Goal: Task Accomplishment & Management: Use online tool/utility

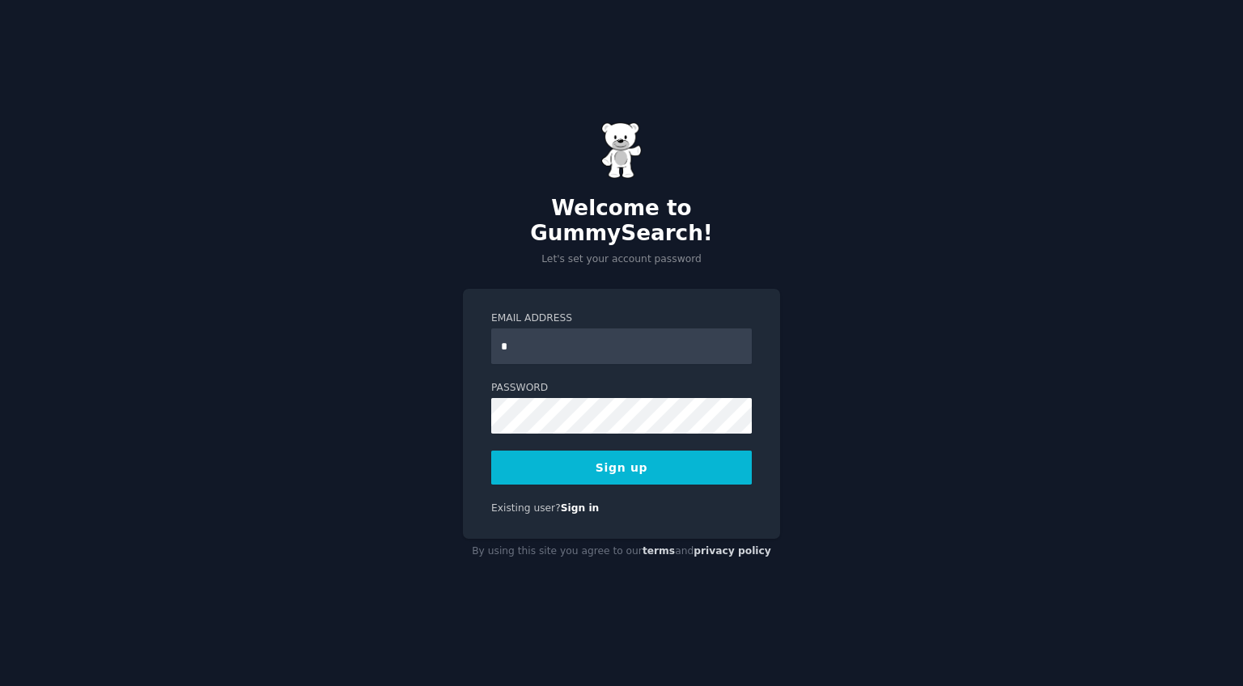
type input "**********"
click at [672, 464] on button "Sign up" at bounding box center [621, 468] width 261 height 34
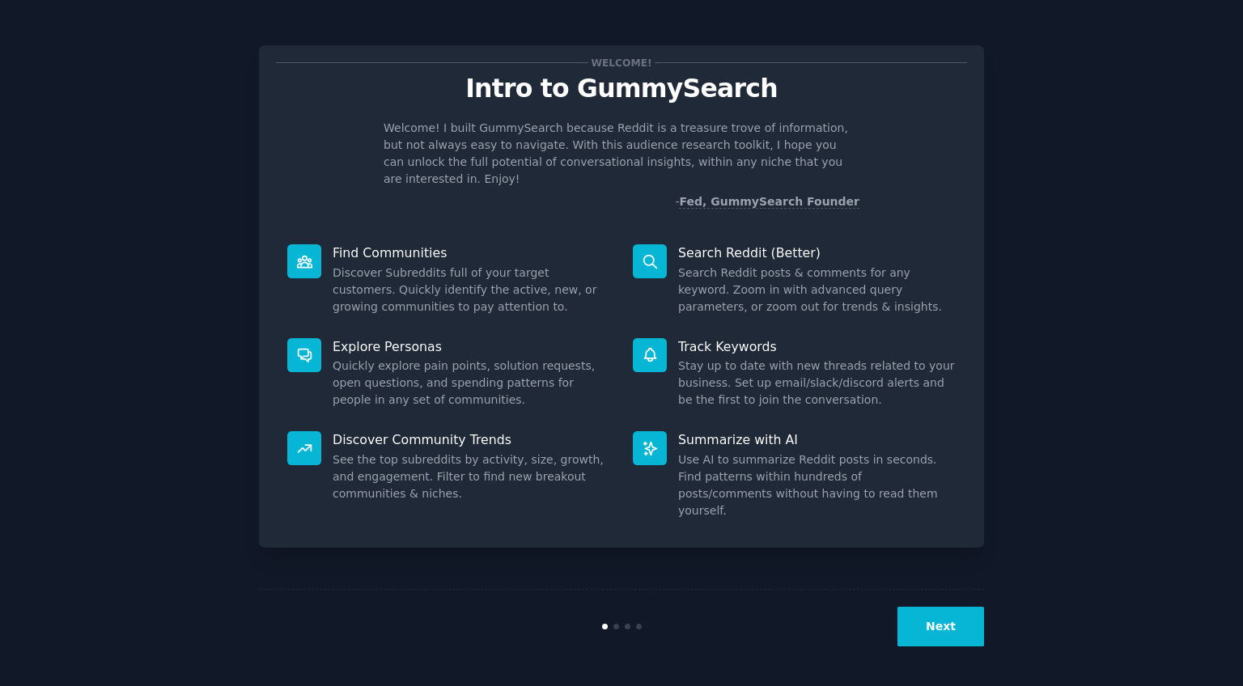
click at [934, 622] on button "Next" at bounding box center [940, 627] width 87 height 40
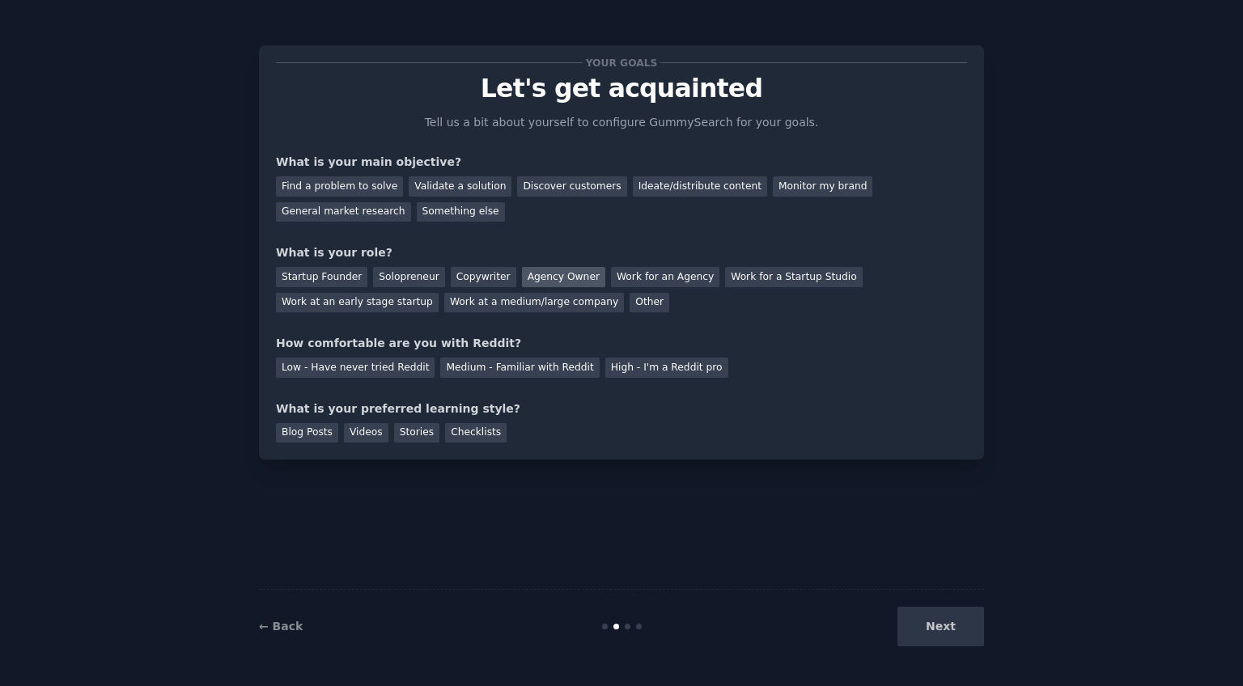
click at [566, 278] on div "Agency Owner" at bounding box center [563, 277] width 83 height 20
click at [409, 276] on div "Solopreneur" at bounding box center [408, 277] width 71 height 20
click at [333, 279] on div "Startup Founder" at bounding box center [321, 277] width 91 height 20
click at [538, 278] on div "Agency Owner" at bounding box center [563, 277] width 83 height 20
click at [354, 368] on div "Low - Have never tried Reddit" at bounding box center [355, 368] width 159 height 20
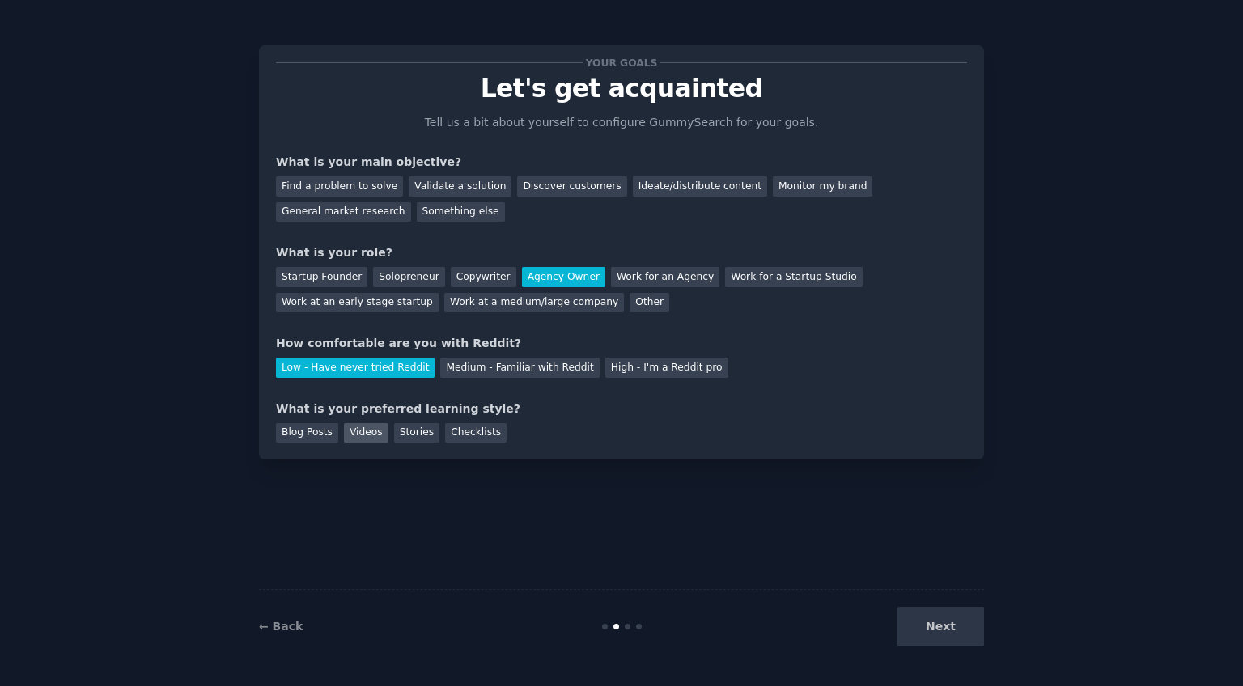
click at [370, 434] on div "Videos" at bounding box center [366, 433] width 44 height 20
click at [344, 194] on div "Find a problem to solve" at bounding box center [339, 186] width 127 height 20
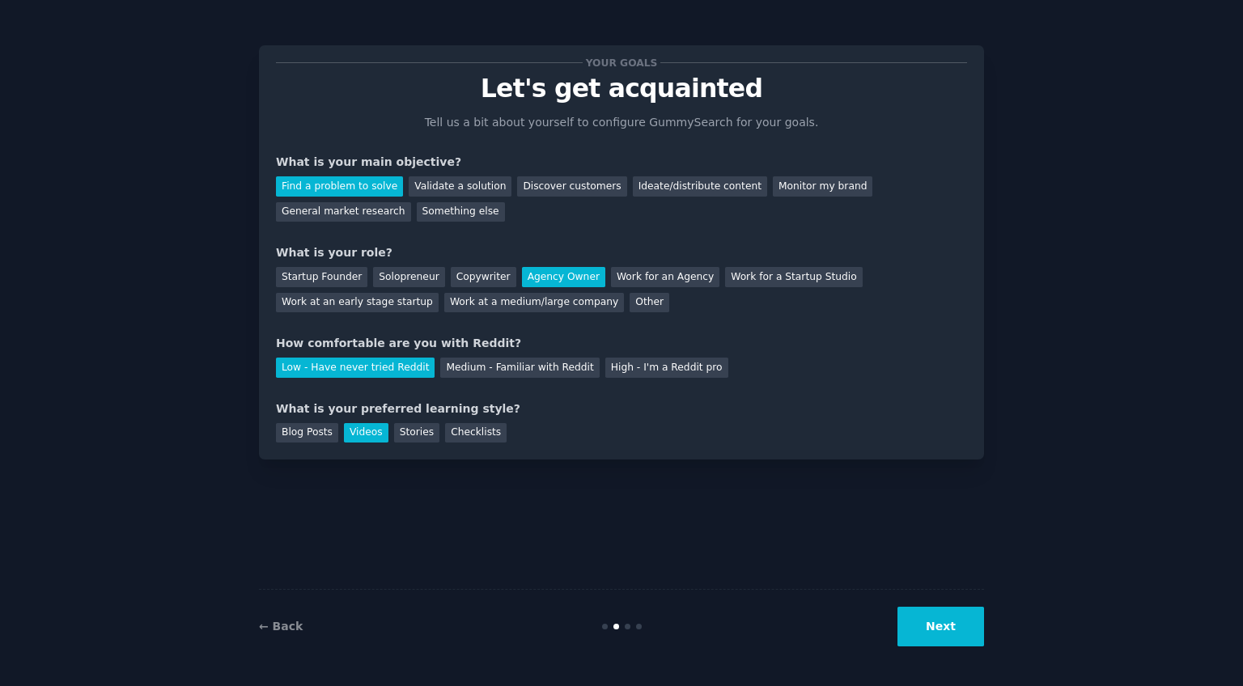
click at [952, 615] on button "Next" at bounding box center [940, 627] width 87 height 40
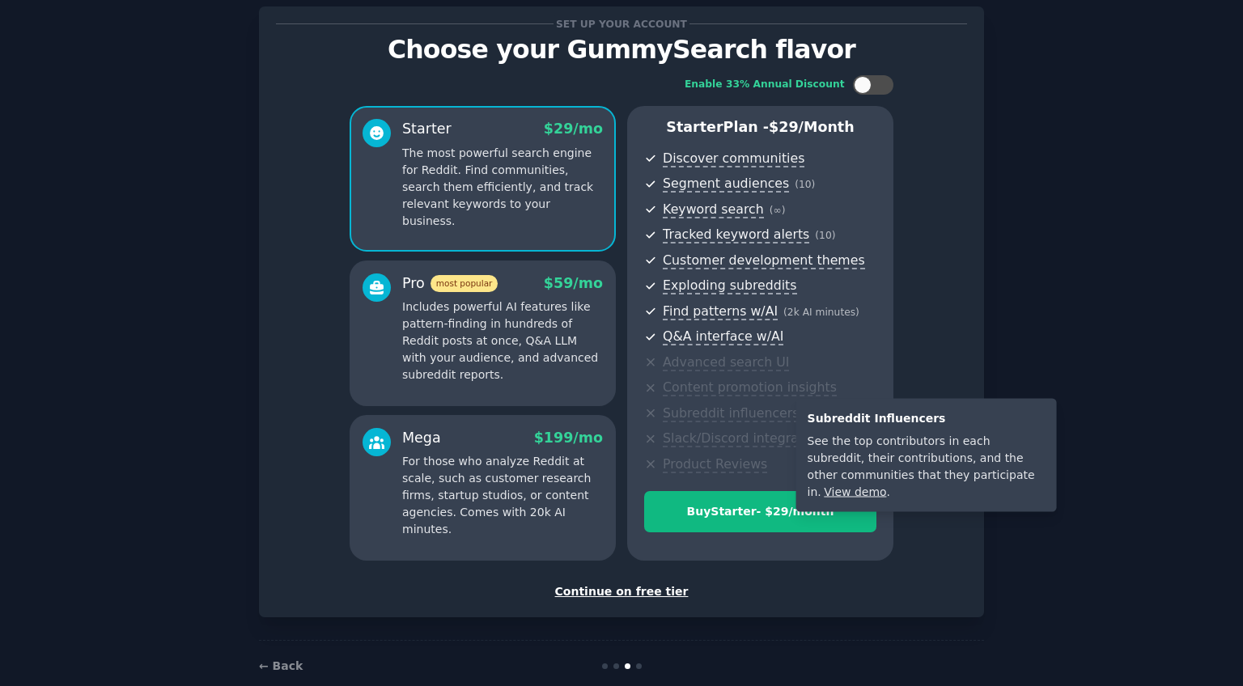
scroll to position [40, 0]
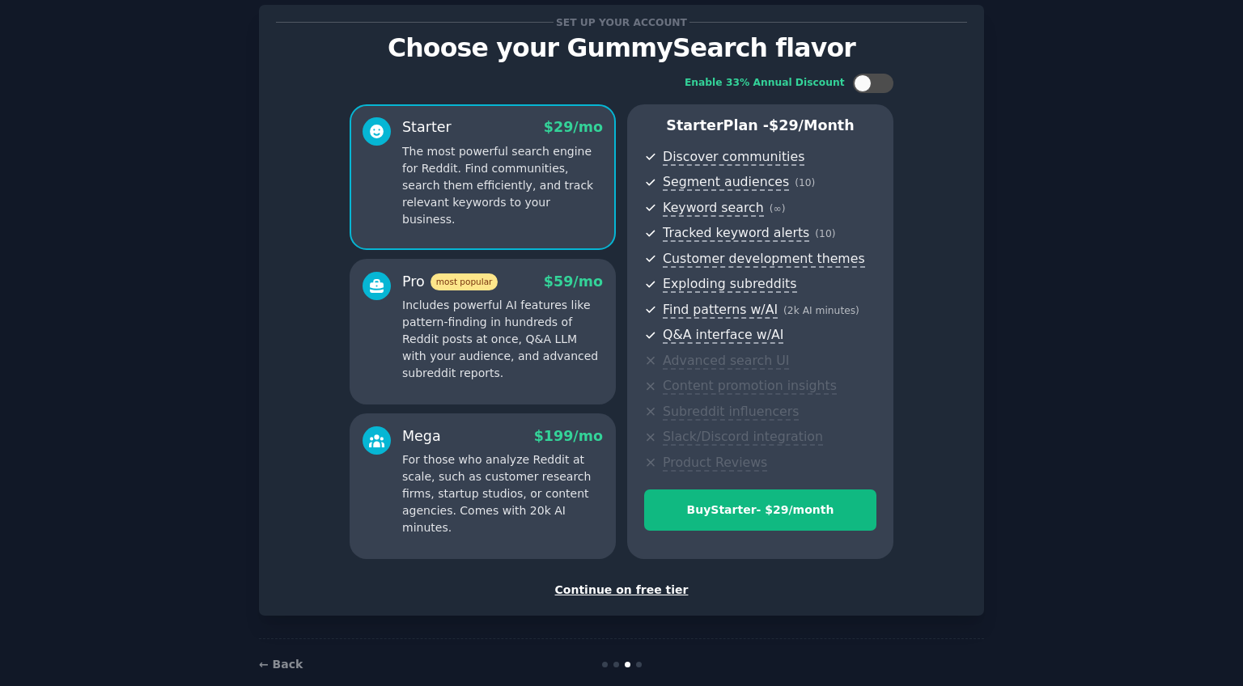
click at [640, 584] on div "Continue on free tier" at bounding box center [621, 590] width 691 height 17
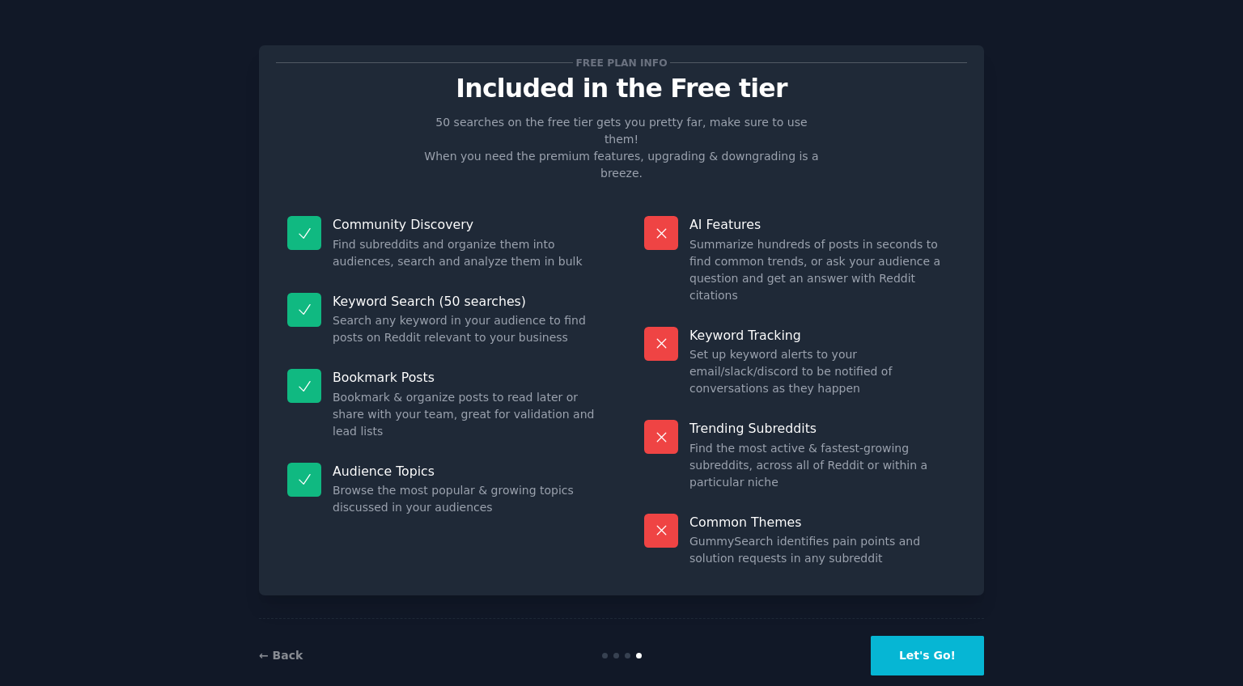
click at [907, 636] on button "Let's Go!" at bounding box center [927, 656] width 113 height 40
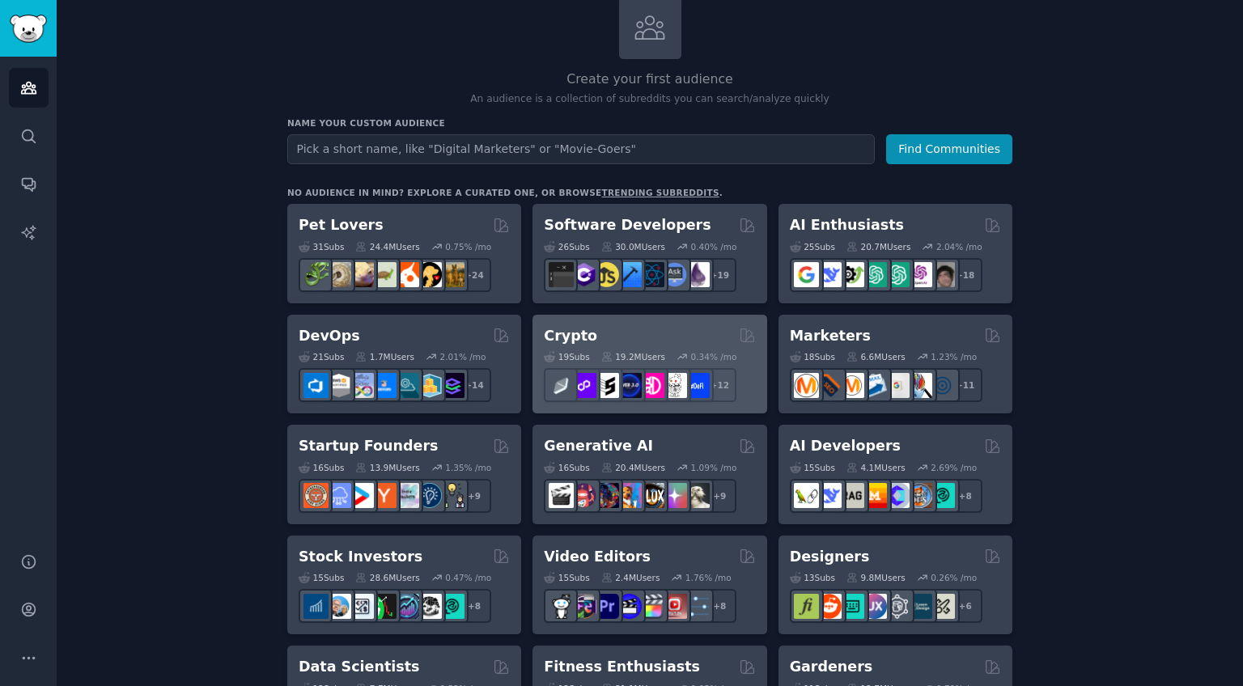
scroll to position [109, 0]
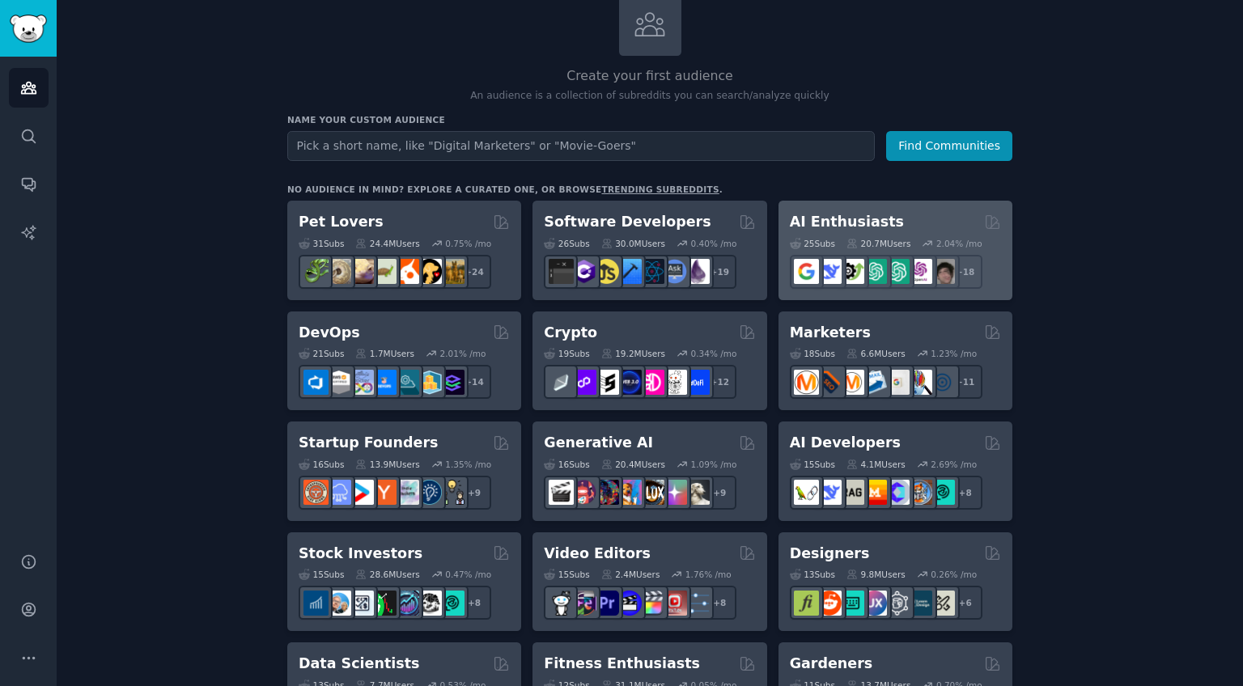
click at [888, 215] on div "AI Enthusiasts" at bounding box center [895, 222] width 211 height 20
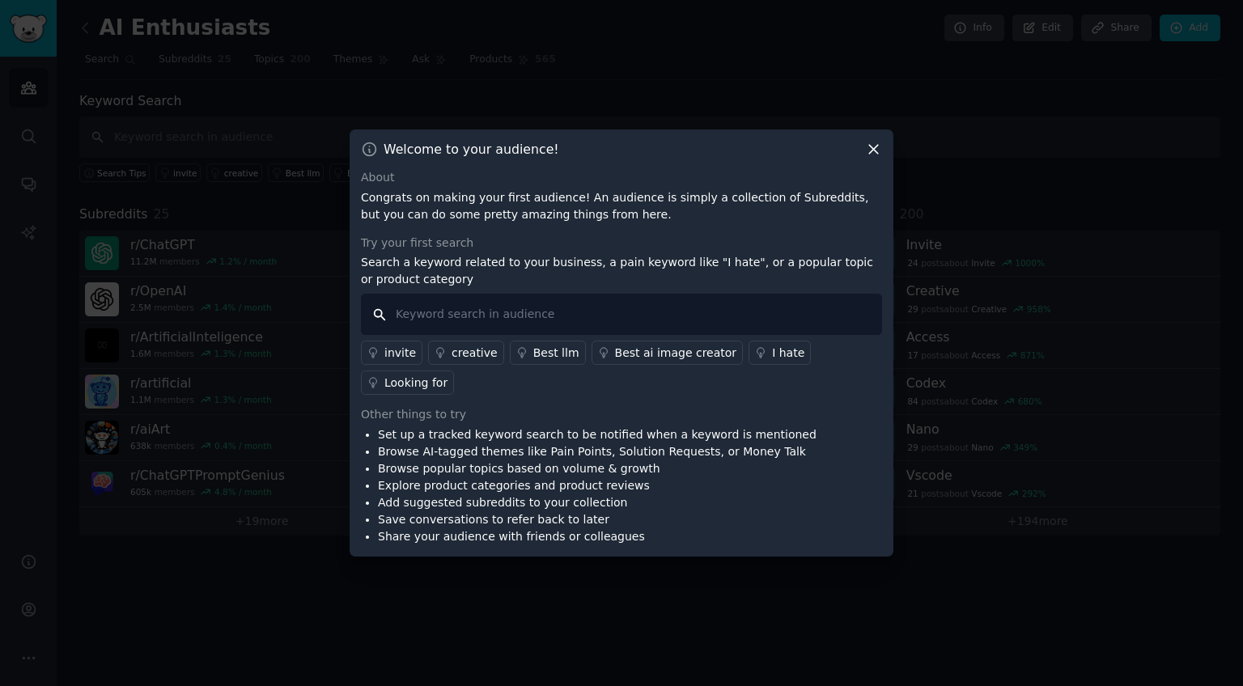
click at [567, 303] on input "text" at bounding box center [621, 314] width 521 height 41
click at [434, 376] on div "Looking for" at bounding box center [415, 383] width 63 height 17
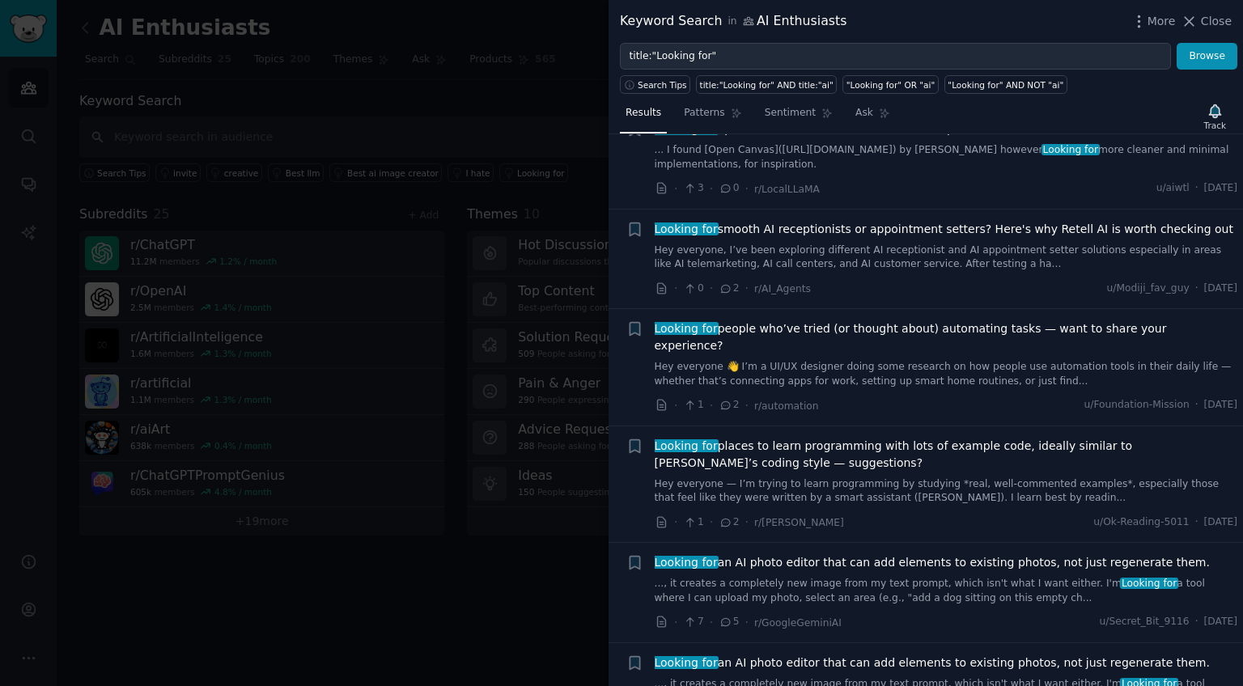
scroll to position [578, 0]
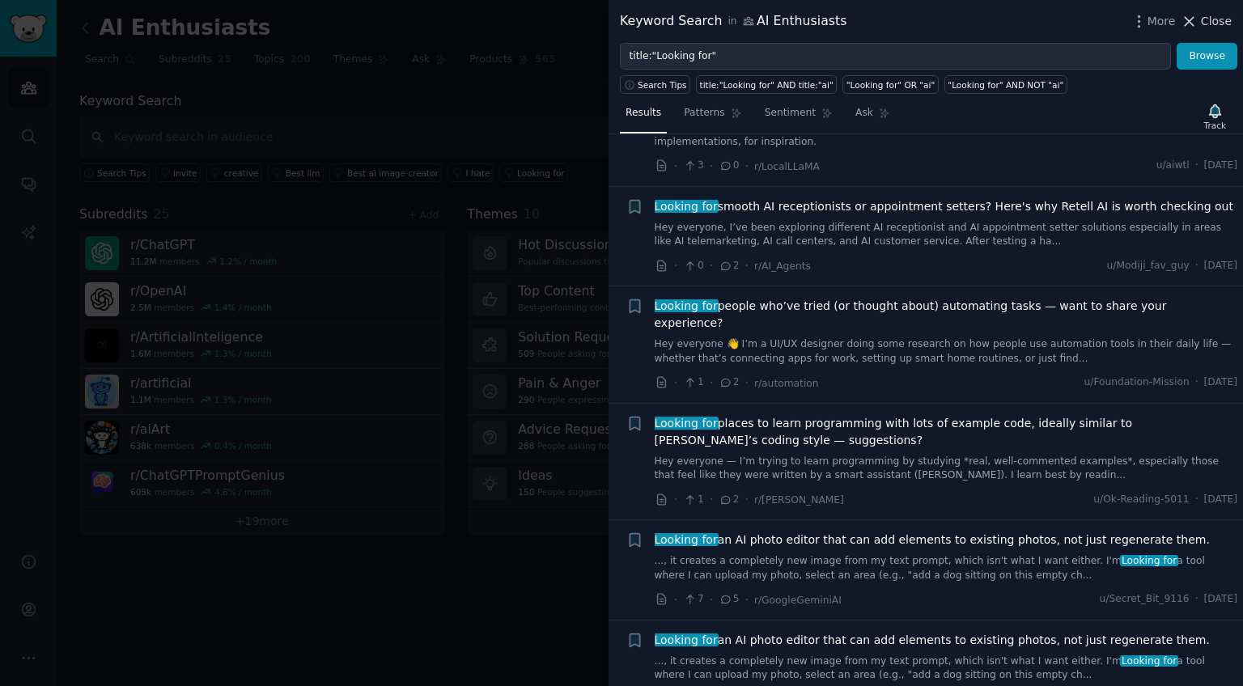
click at [1207, 23] on span "Close" at bounding box center [1216, 21] width 31 height 17
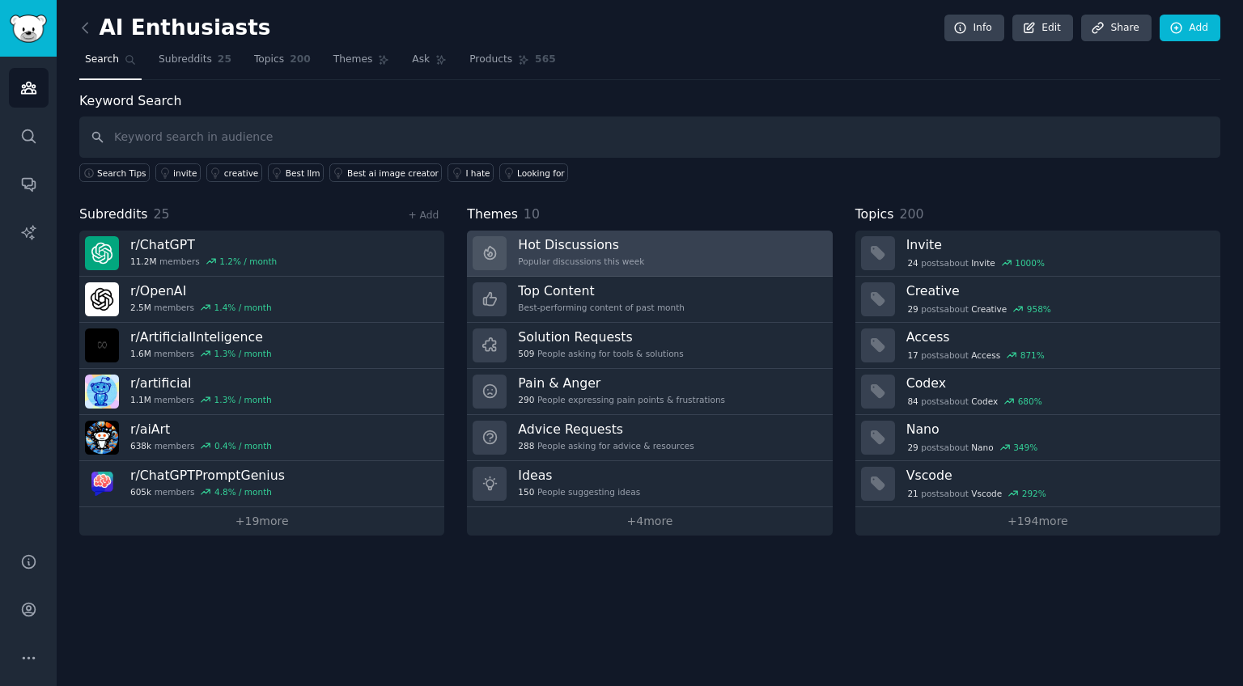
click at [681, 250] on link "Hot Discussions Popular discussions this week" at bounding box center [649, 254] width 365 height 46
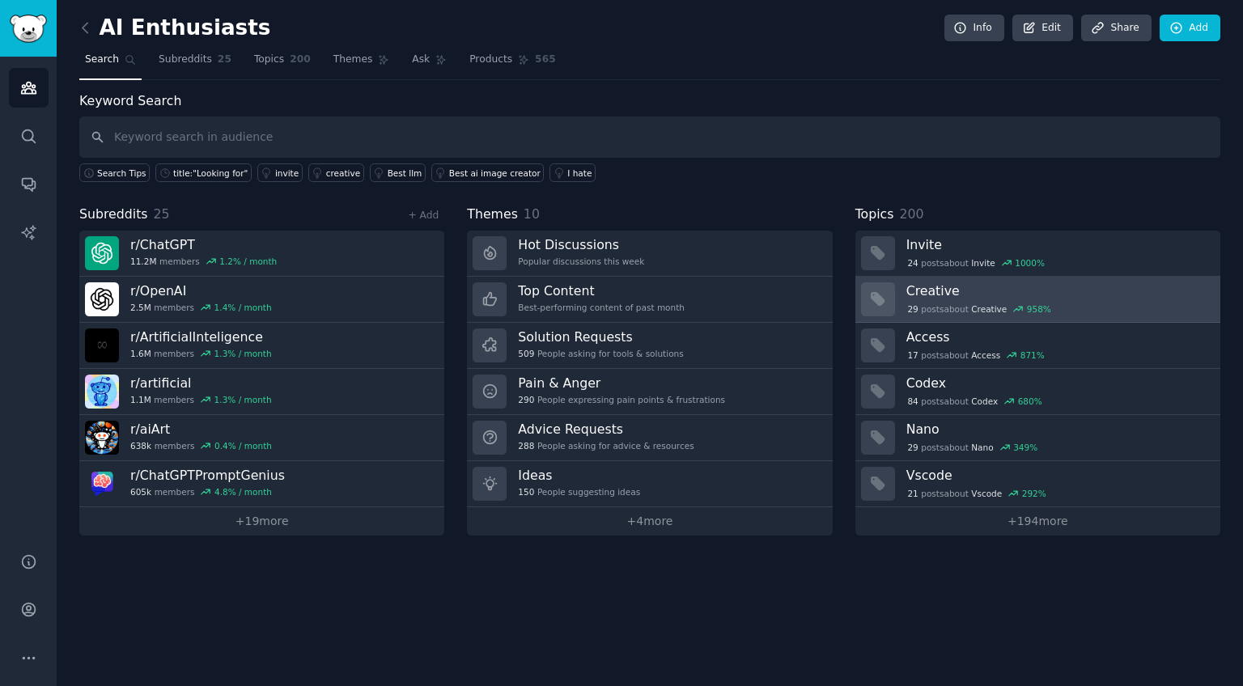
click at [985, 303] on span "Creative" at bounding box center [989, 308] width 36 height 11
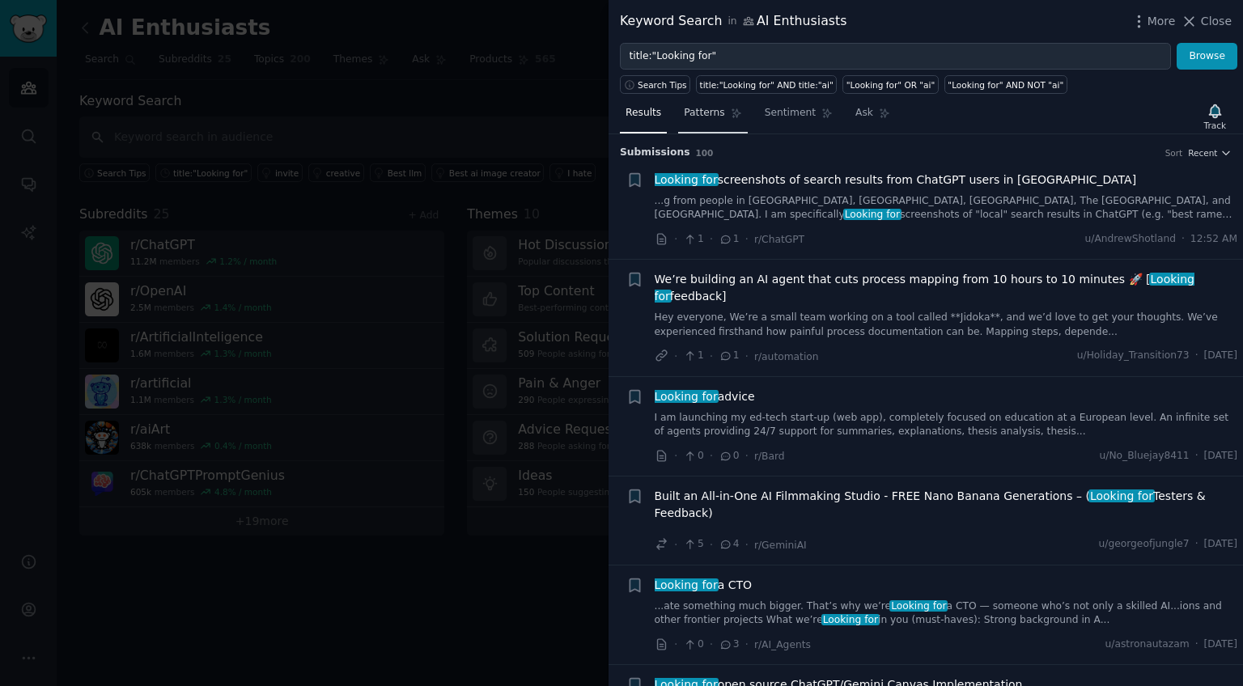
click at [719, 104] on link "Patterns" at bounding box center [712, 116] width 69 height 33
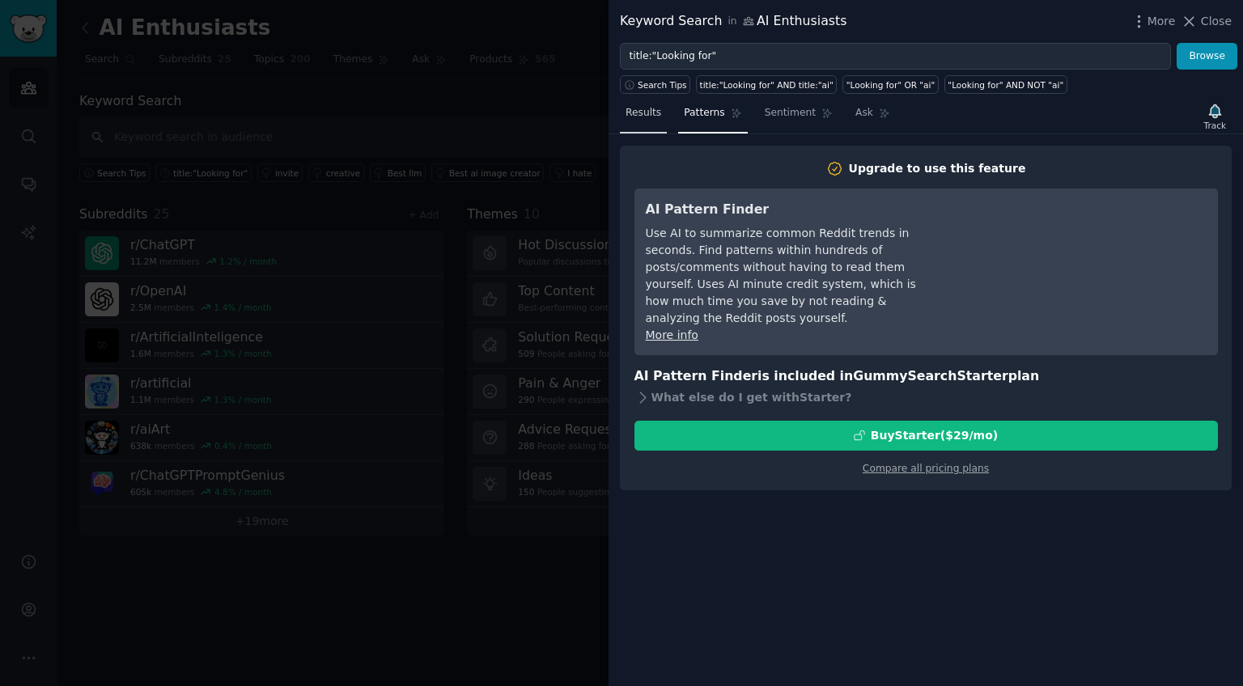
click at [639, 118] on span "Results" at bounding box center [643, 113] width 36 height 15
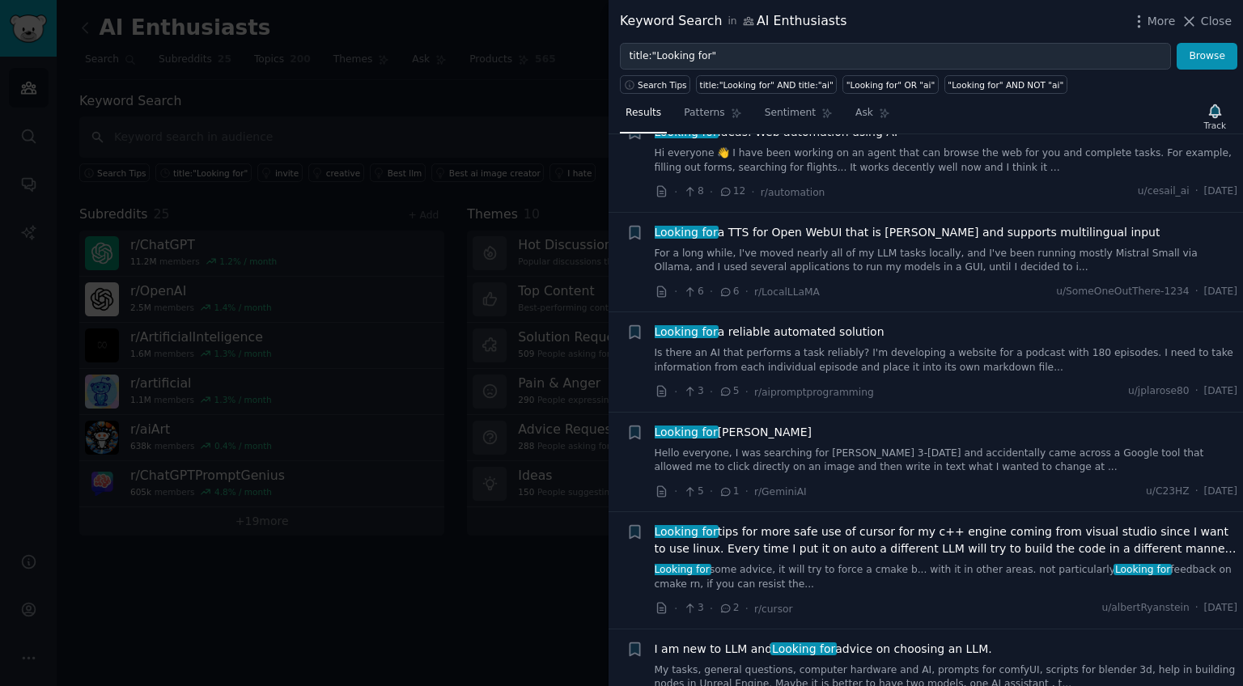
scroll to position [4057, 0]
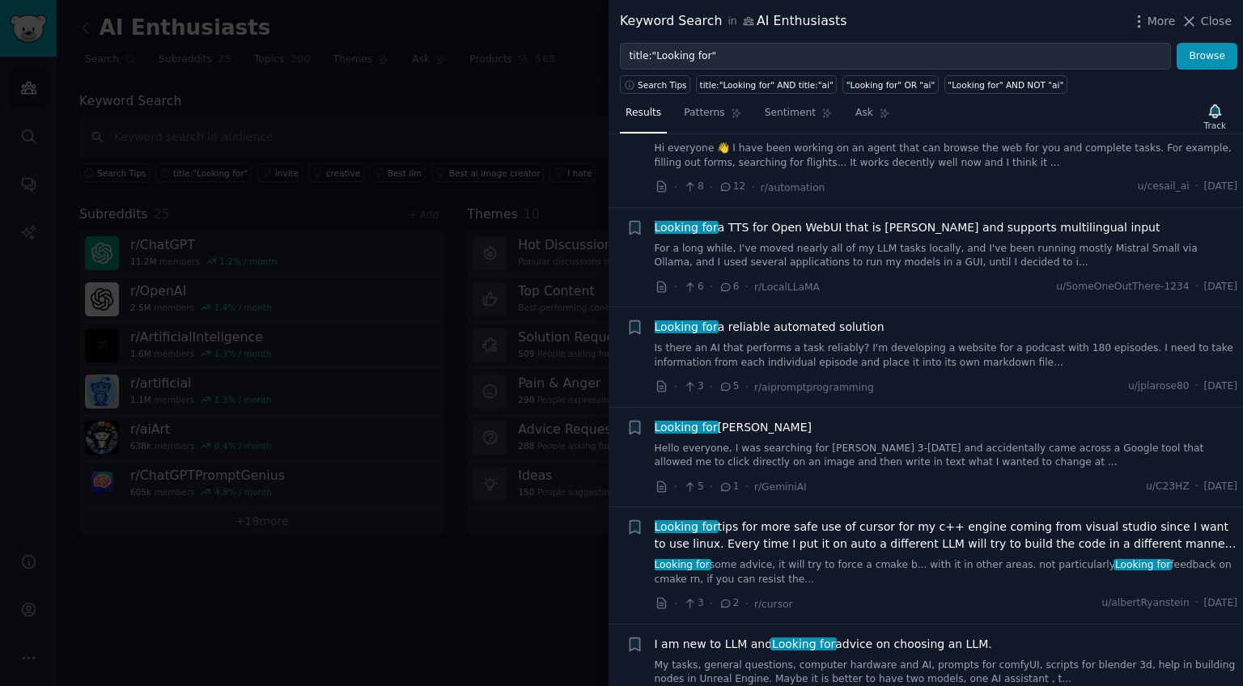
click at [540, 386] on div at bounding box center [621, 343] width 1243 height 686
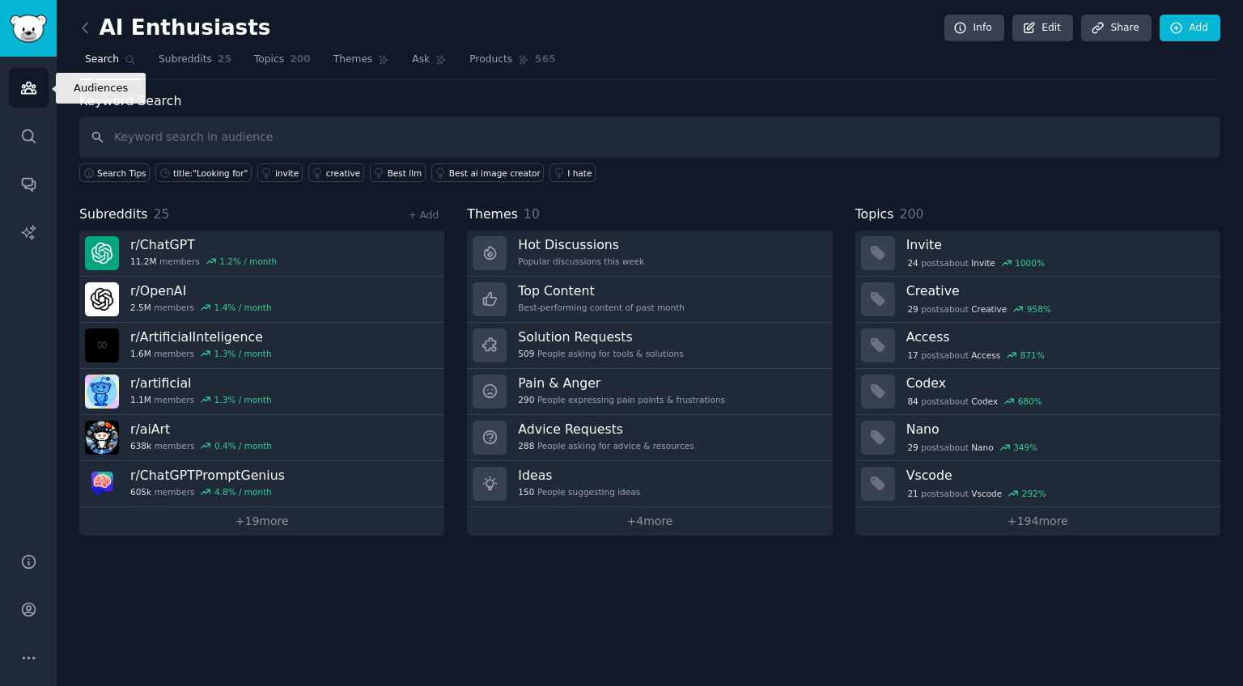
click at [12, 88] on link "Audiences" at bounding box center [29, 88] width 40 height 40
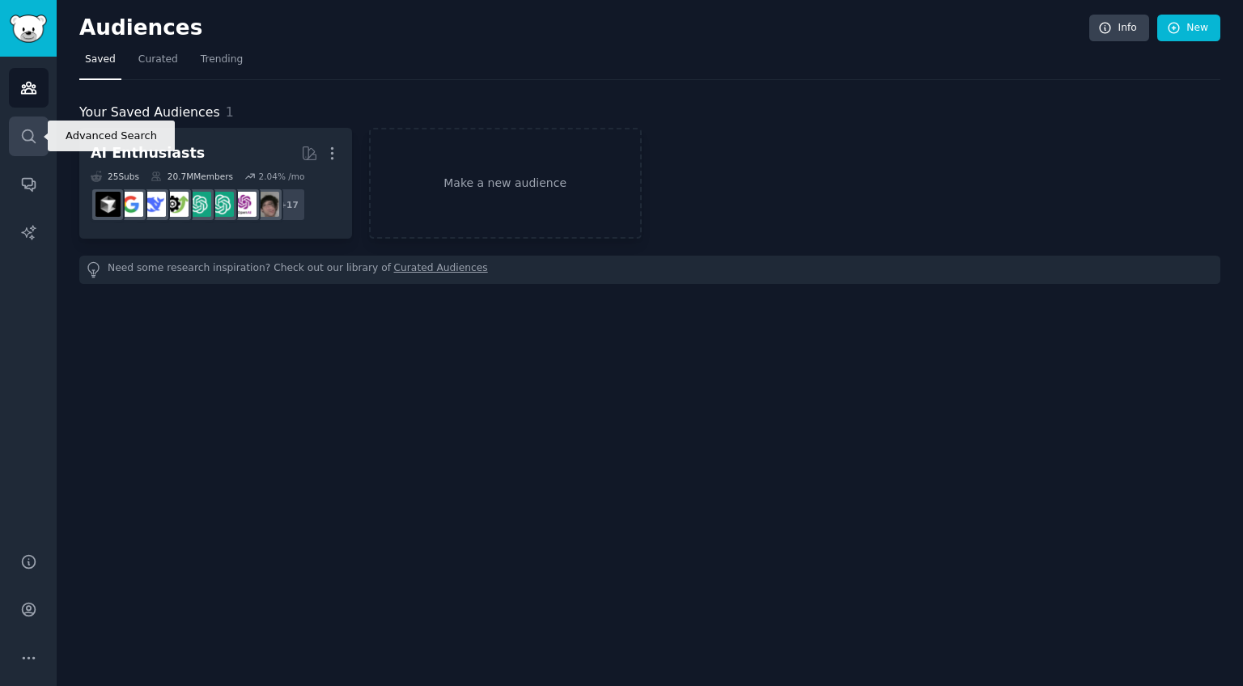
click at [30, 142] on icon "Sidebar" at bounding box center [28, 136] width 17 height 17
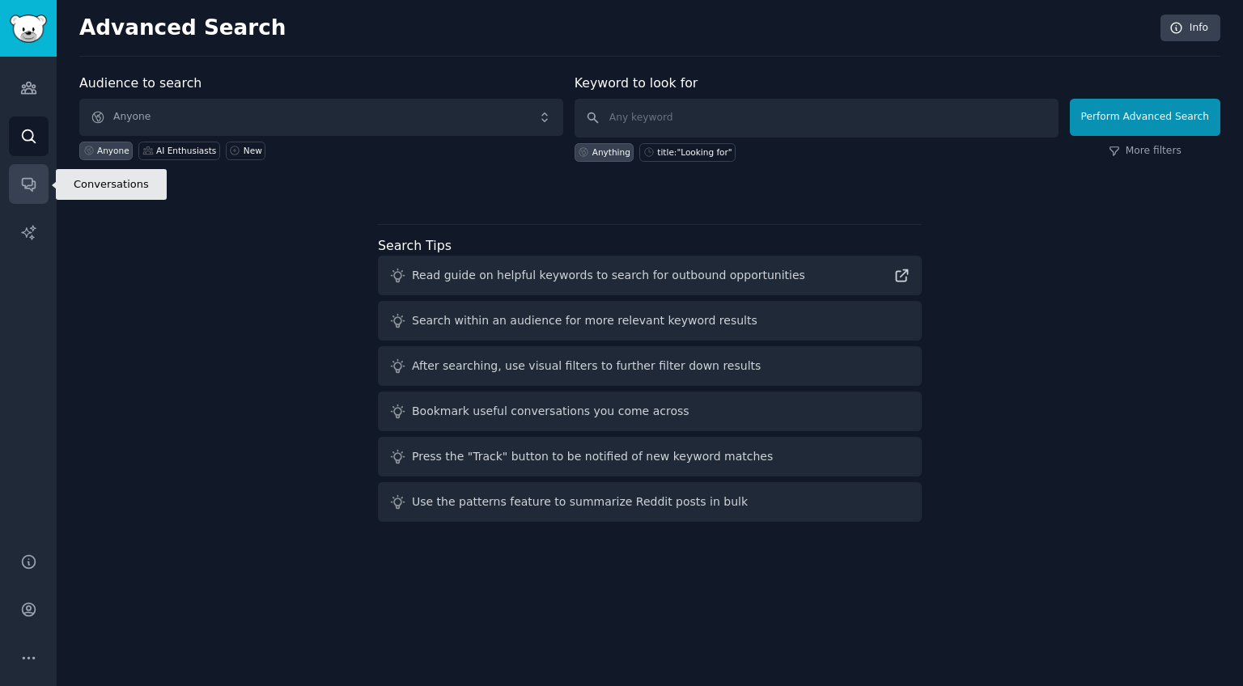
click at [36, 183] on icon "Sidebar" at bounding box center [28, 184] width 17 height 17
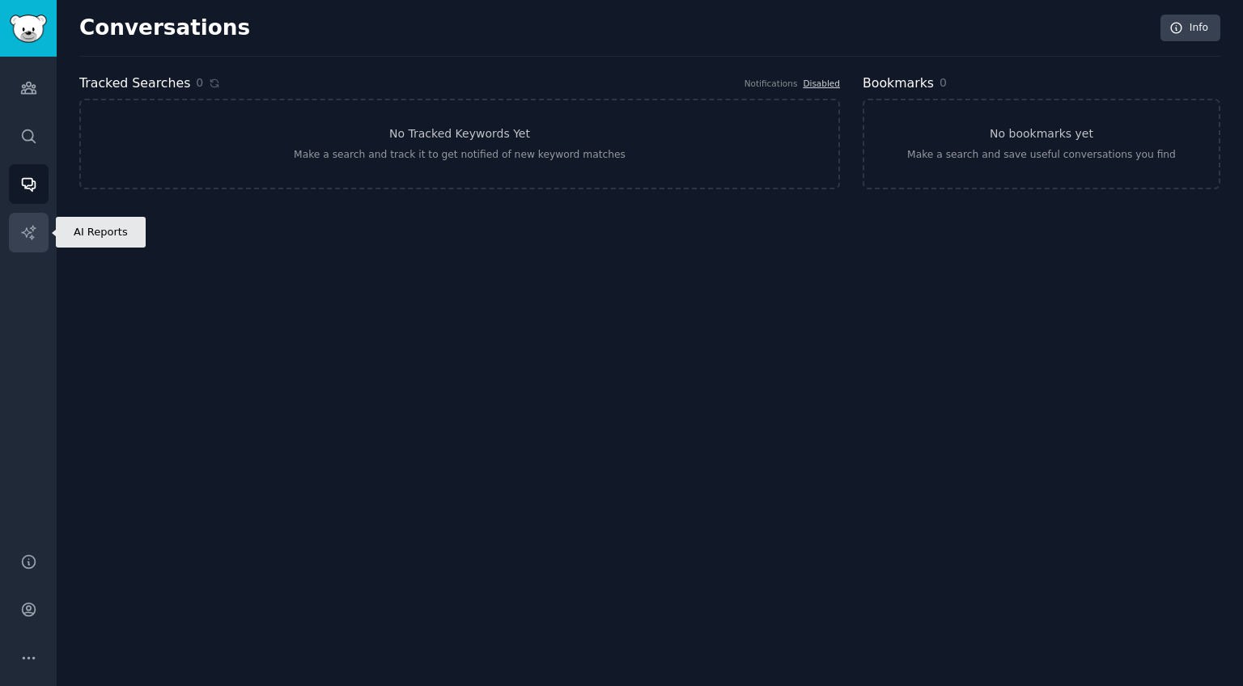
click at [28, 224] on icon "Sidebar" at bounding box center [28, 232] width 17 height 17
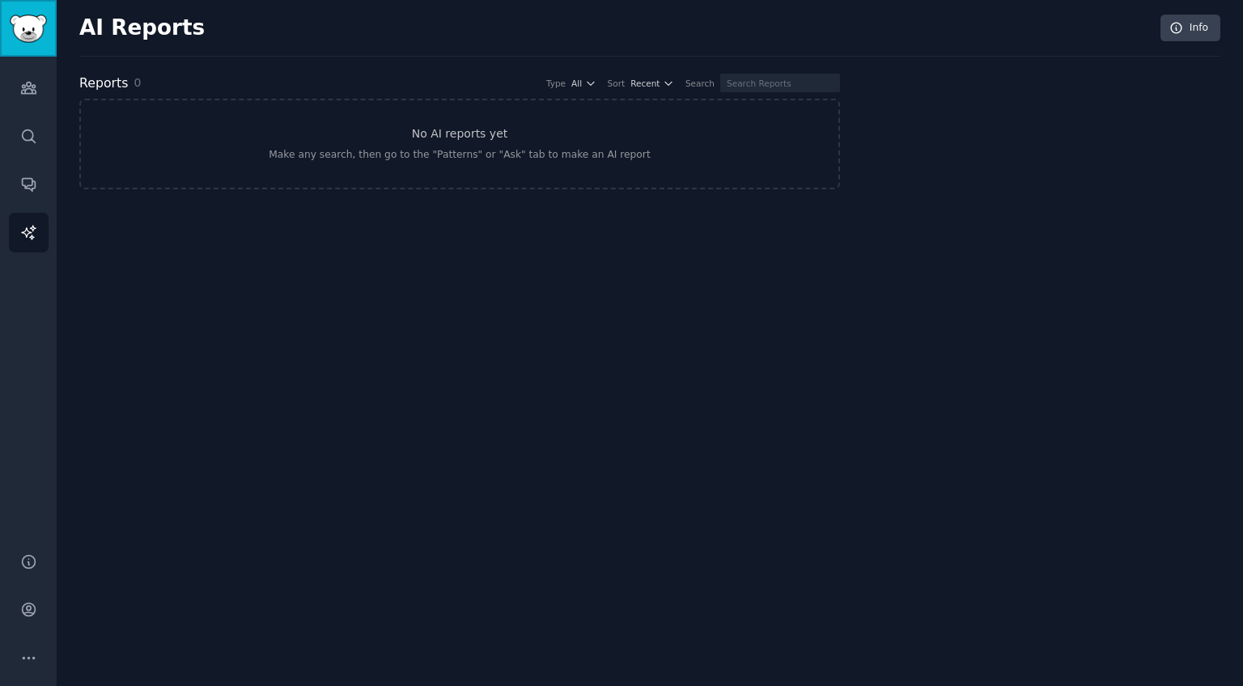
click at [27, 27] on img "Sidebar" at bounding box center [28, 29] width 37 height 28
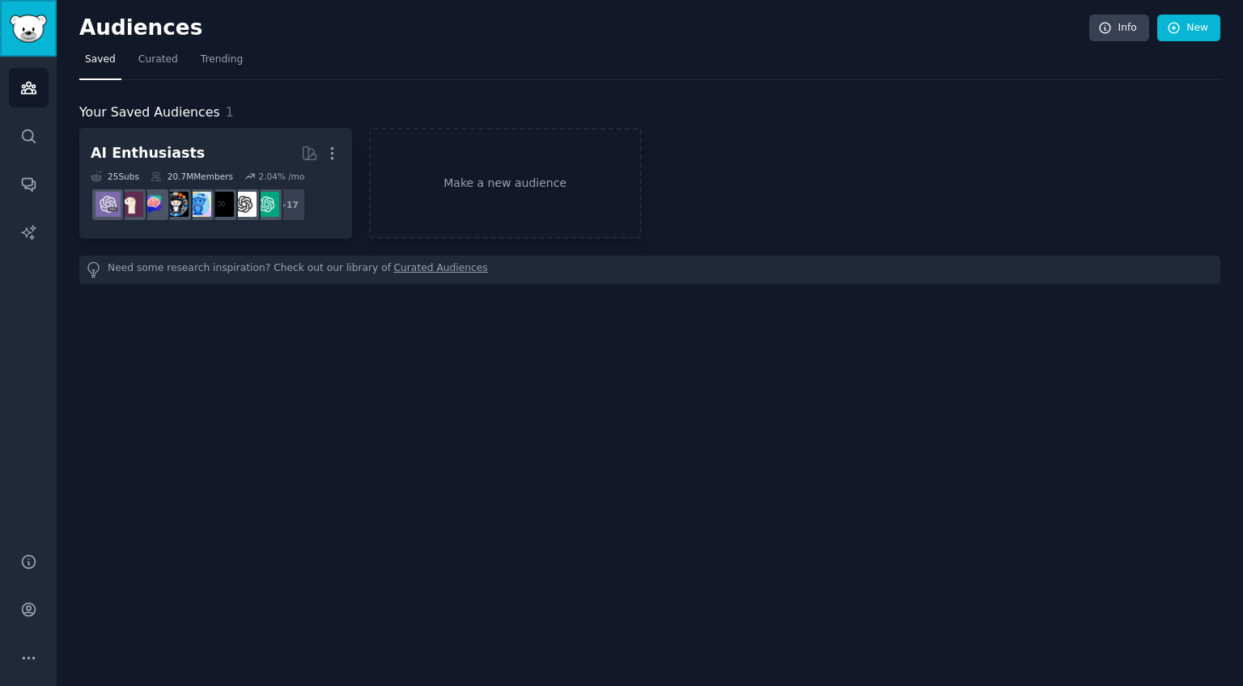
click at [27, 27] on img "Sidebar" at bounding box center [28, 29] width 37 height 28
click at [1178, 29] on icon at bounding box center [1174, 28] width 15 height 15
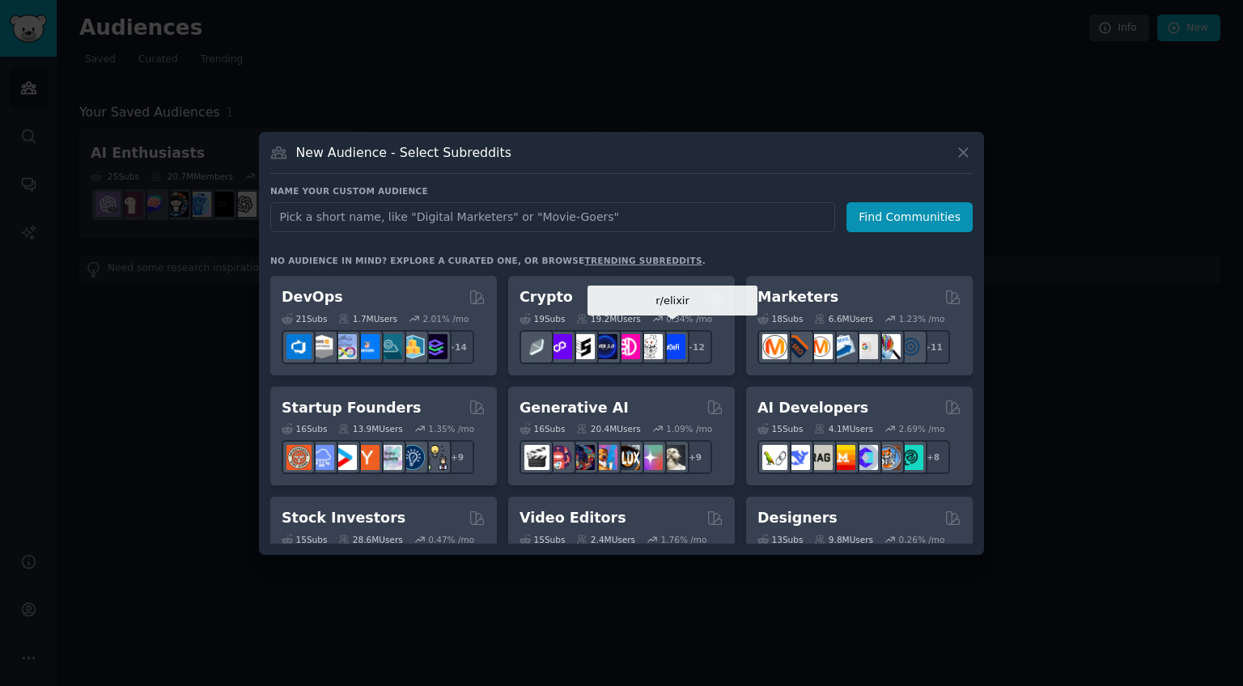
scroll to position [109, 0]
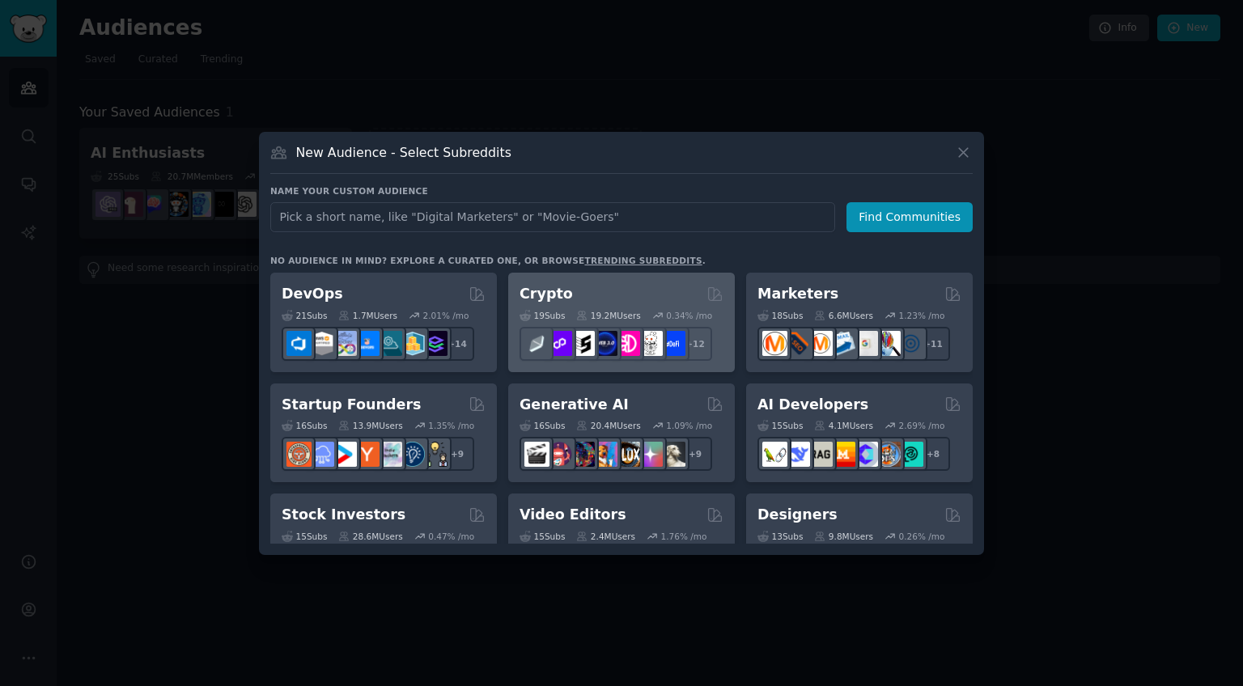
click at [583, 290] on div "Crypto" at bounding box center [621, 294] width 204 height 20
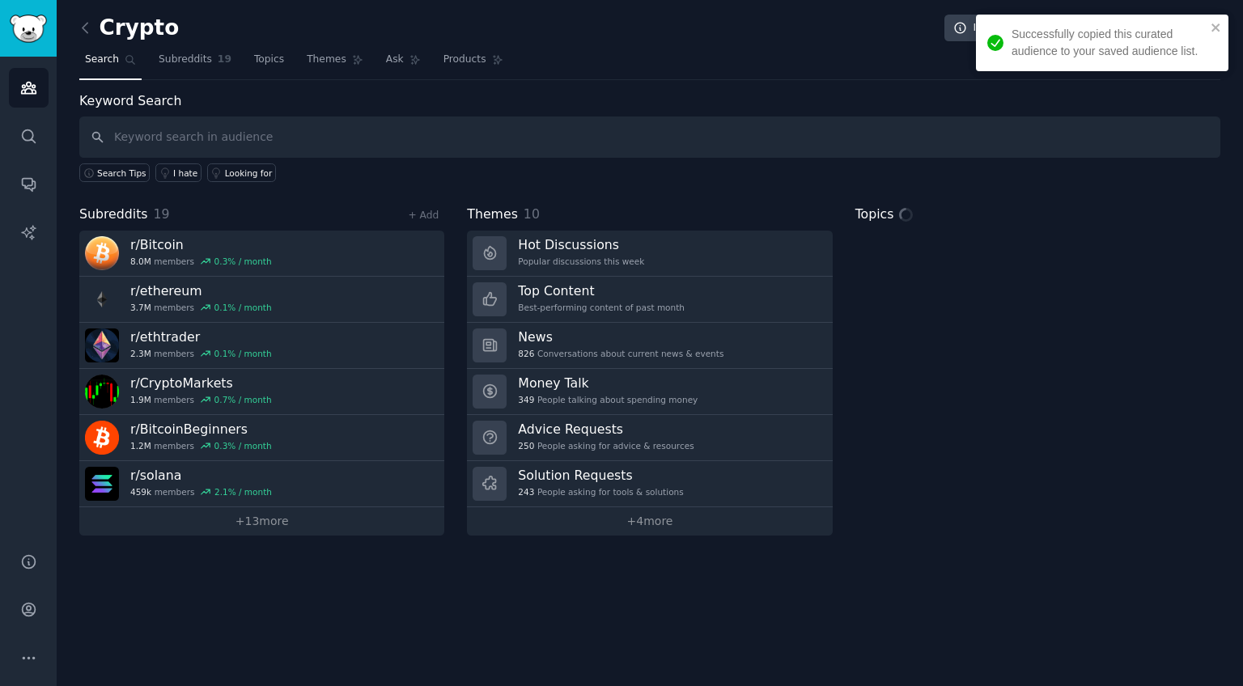
click at [11, 66] on div "Audiences Search Conversations AI Reports" at bounding box center [28, 295] width 57 height 477
click at [35, 100] on link "Audiences" at bounding box center [29, 88] width 40 height 40
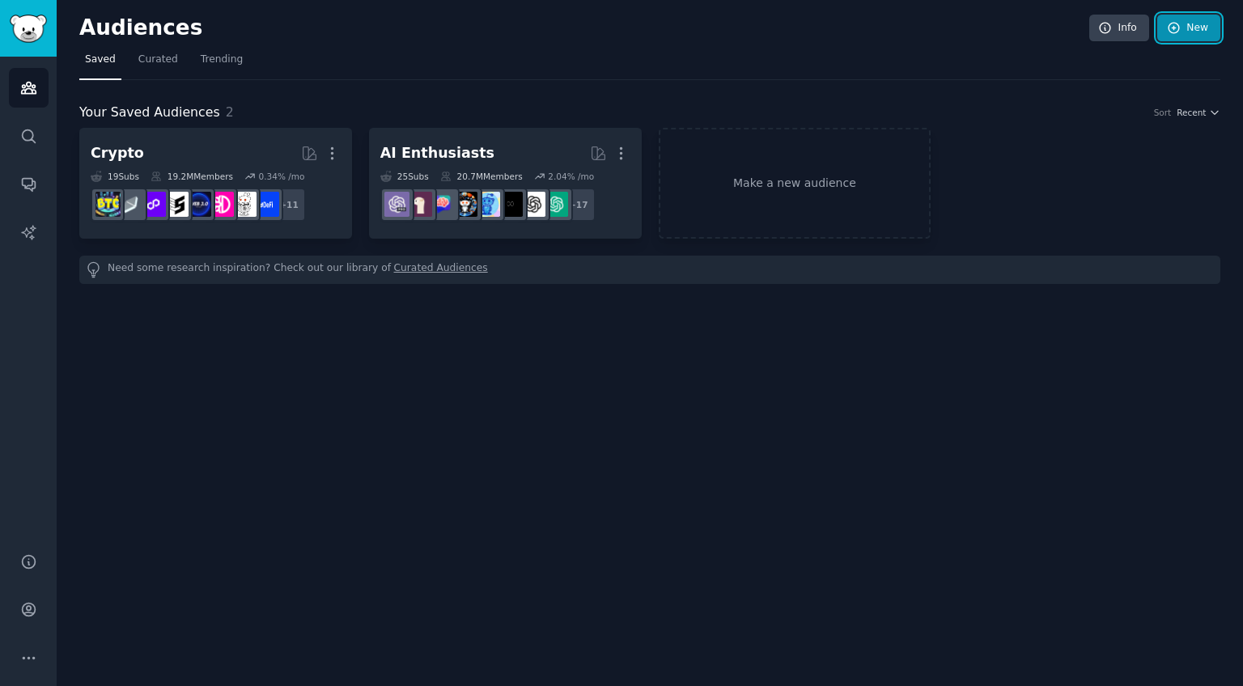
click at [1183, 18] on link "New" at bounding box center [1188, 29] width 63 height 28
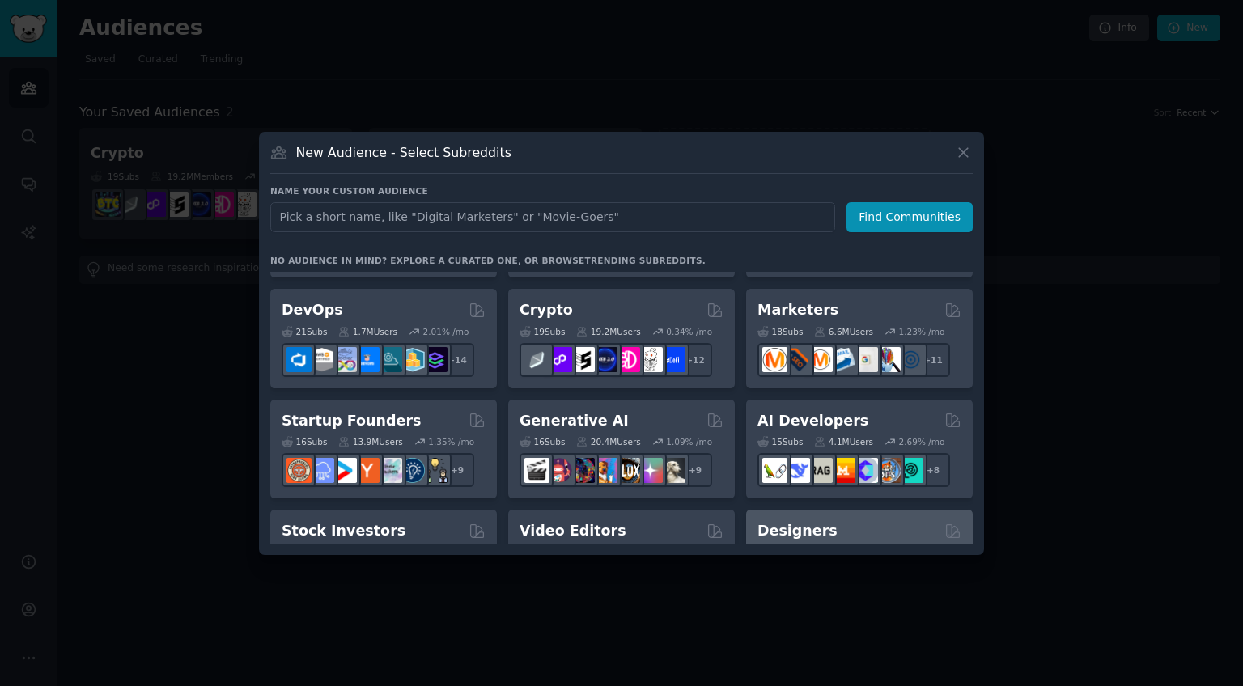
scroll to position [121, 0]
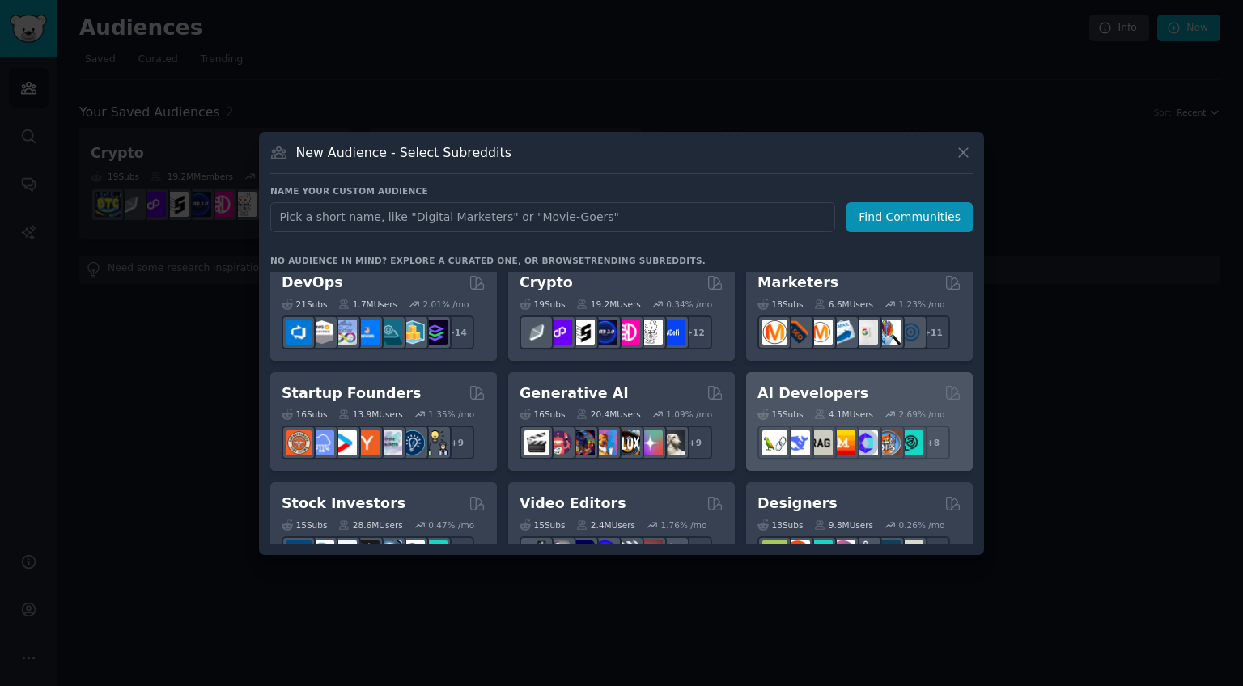
click at [858, 413] on div "4.1M Users" at bounding box center [843, 414] width 59 height 11
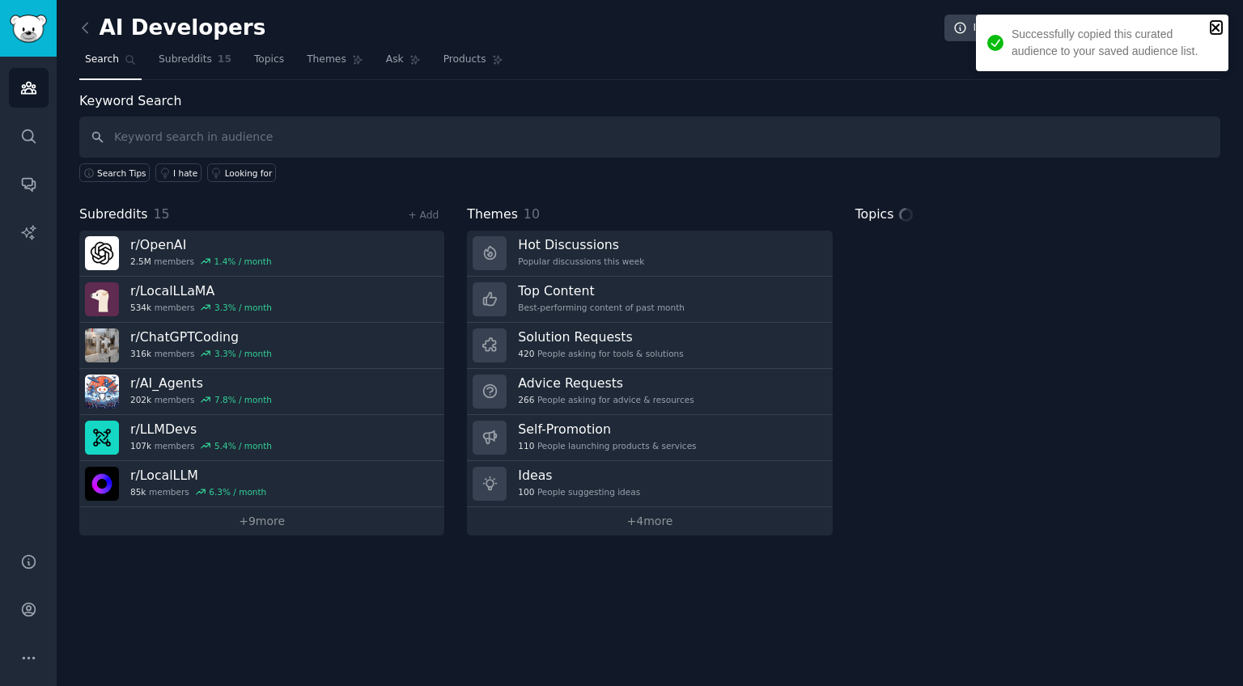
click at [1216, 27] on icon "close" at bounding box center [1215, 27] width 8 height 8
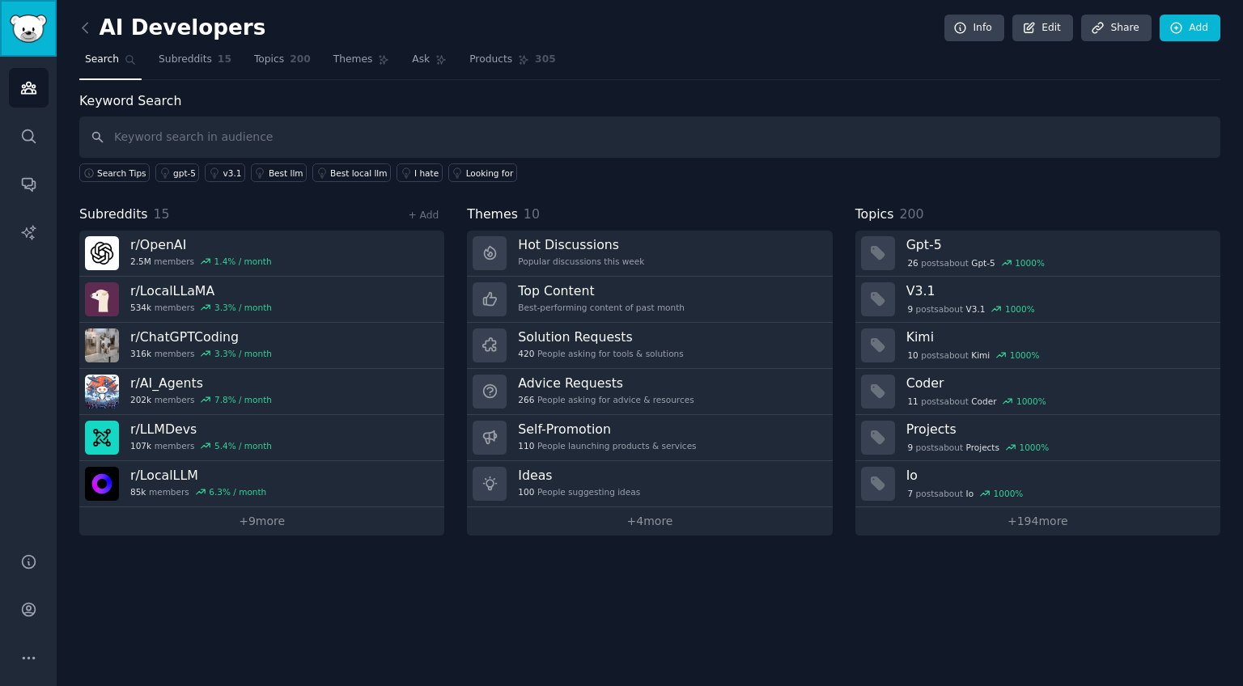
click at [27, 29] on img "Sidebar" at bounding box center [28, 29] width 37 height 28
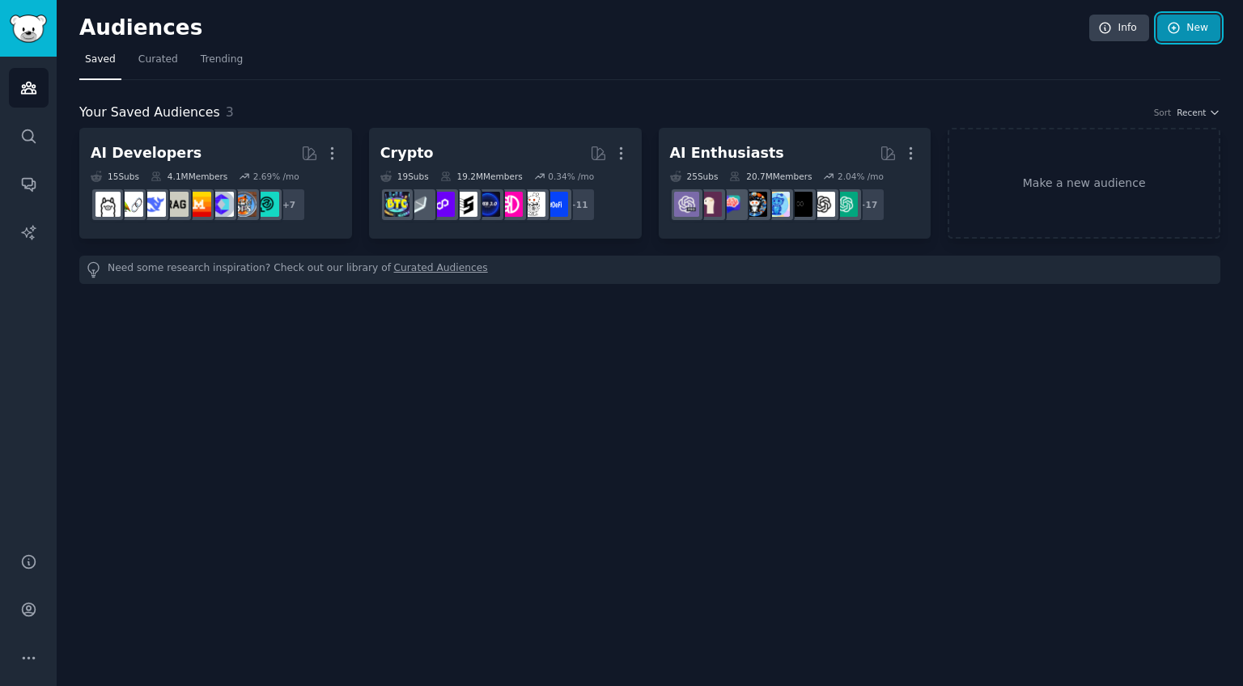
click at [1181, 38] on link "New" at bounding box center [1188, 29] width 63 height 28
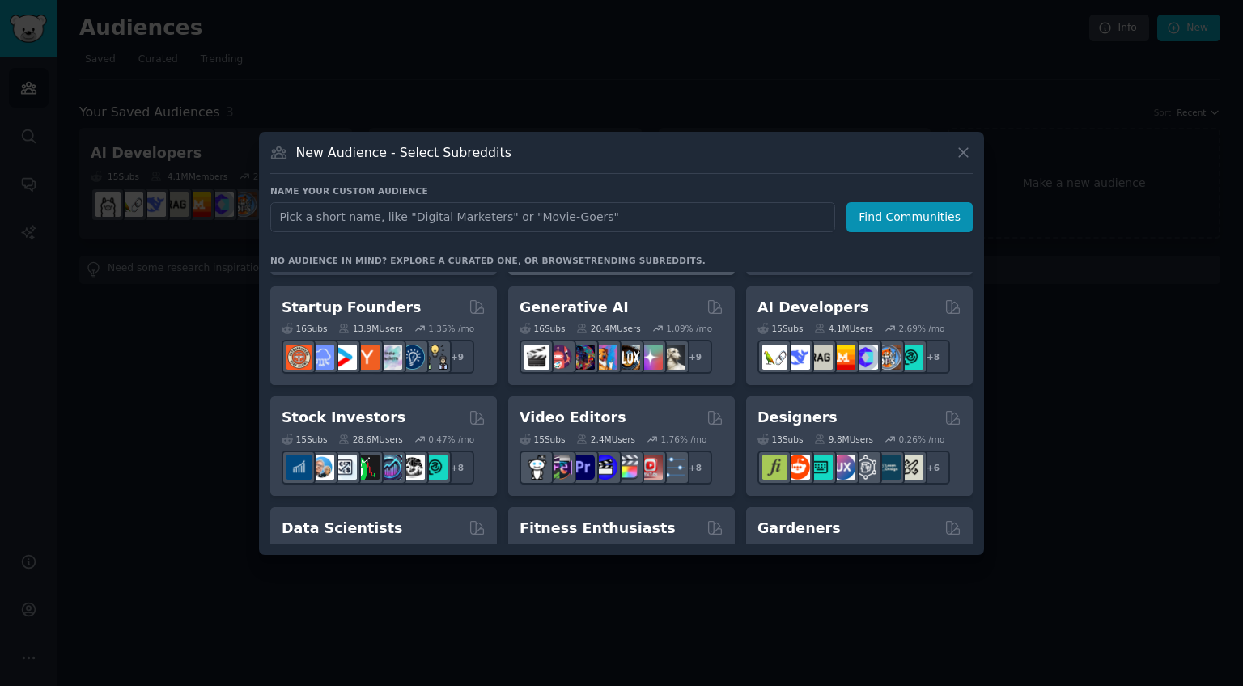
scroll to position [204, 0]
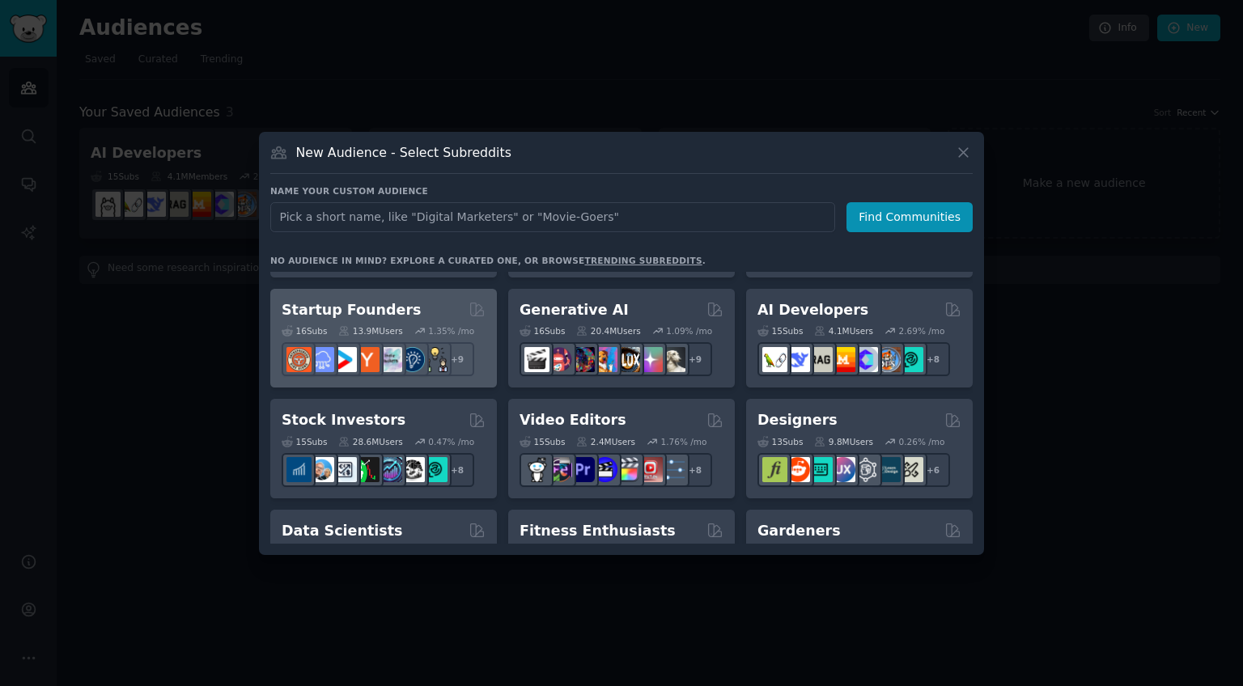
click at [388, 308] on h2 "Startup Founders" at bounding box center [351, 310] width 139 height 20
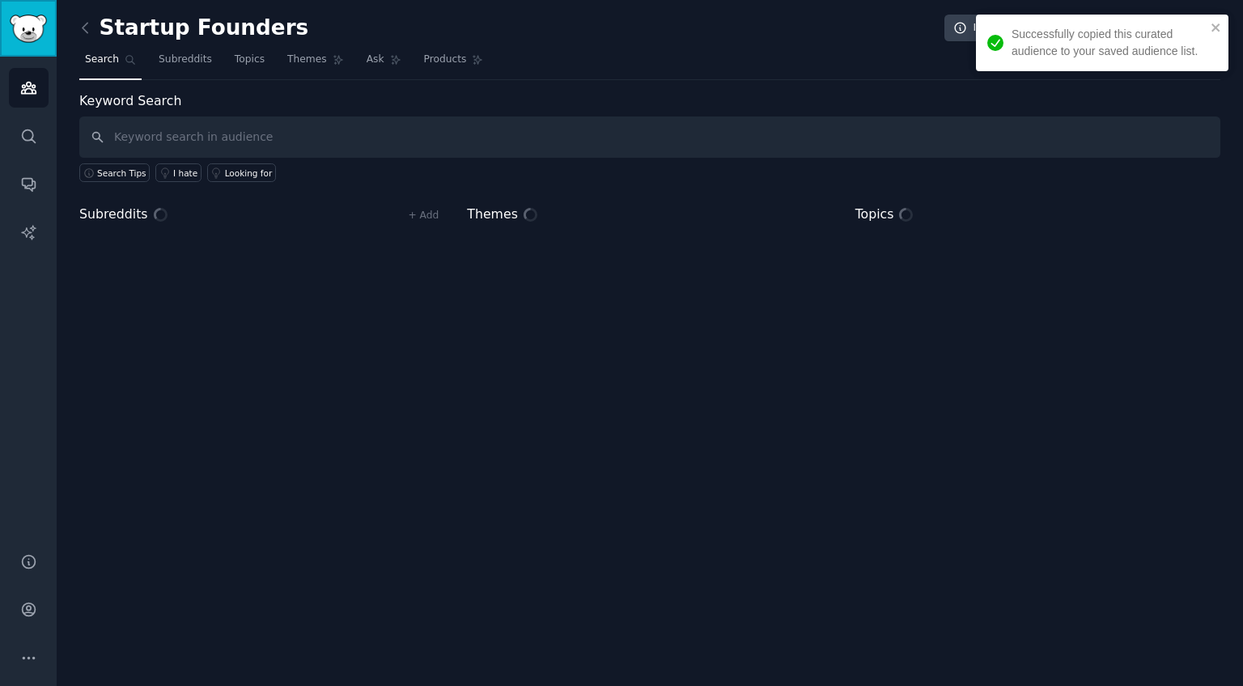
click at [22, 25] on img "Sidebar" at bounding box center [28, 29] width 37 height 28
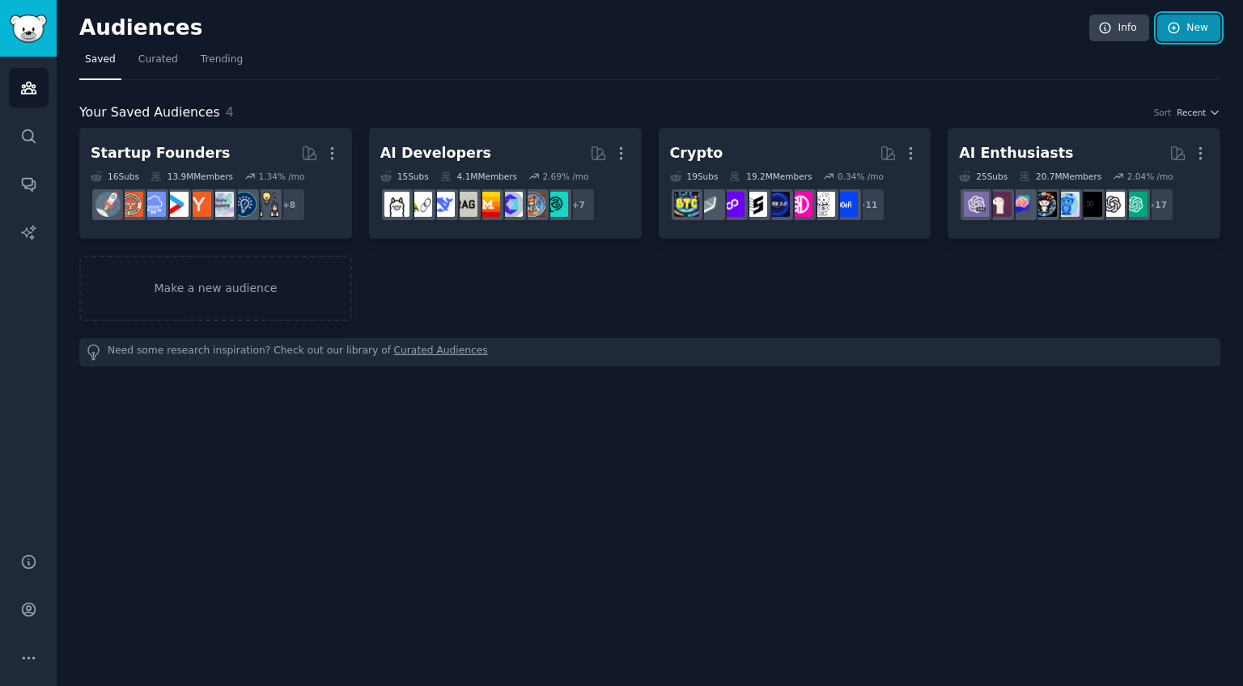
click at [1189, 28] on link "New" at bounding box center [1188, 29] width 63 height 28
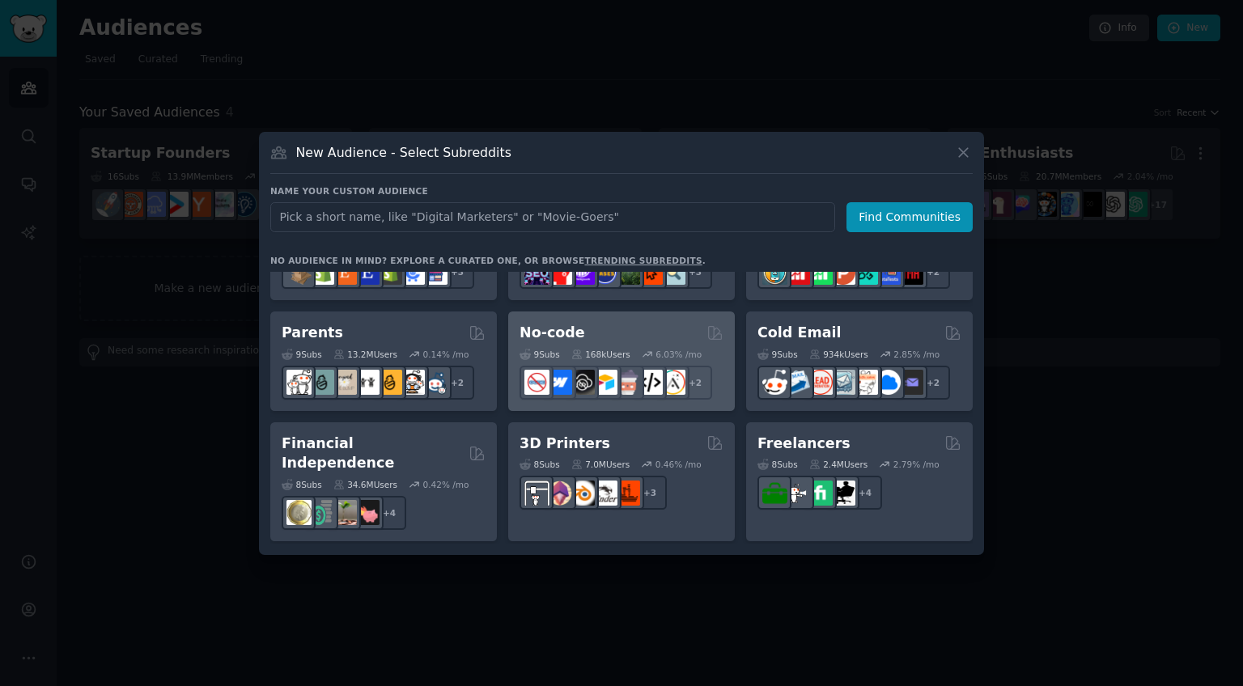
scroll to position [734, 0]
click at [611, 322] on div "No-code" at bounding box center [621, 332] width 204 height 20
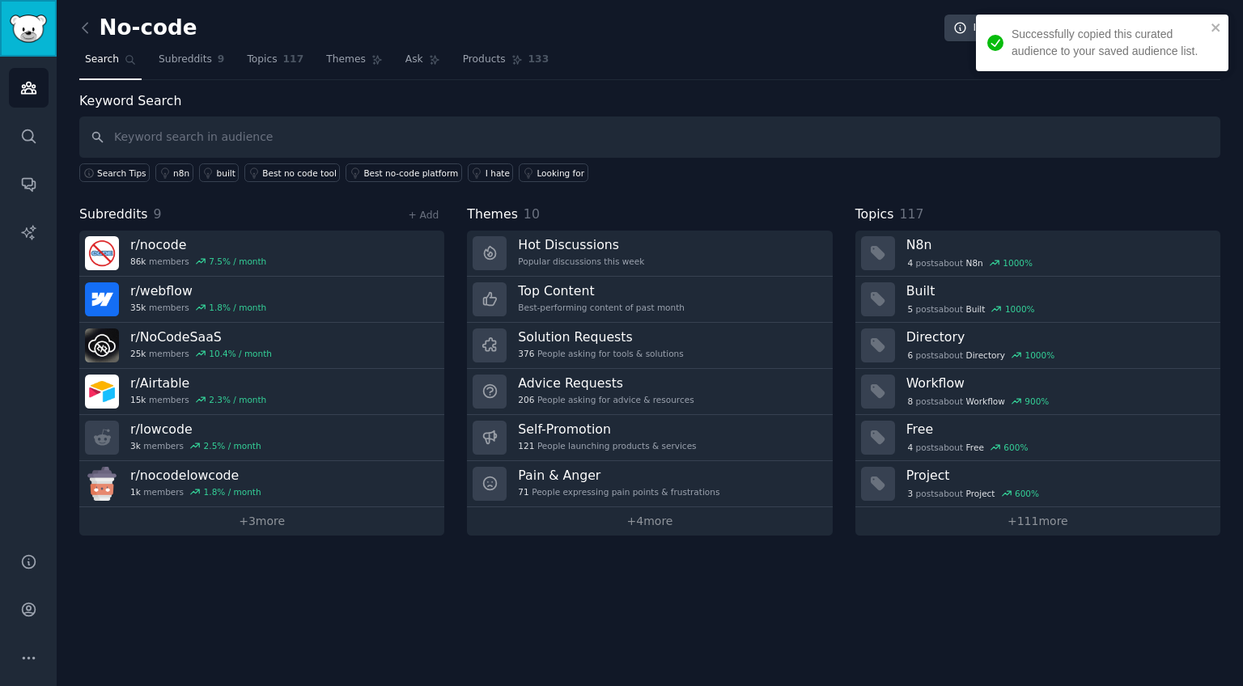
click at [36, 39] on img "Sidebar" at bounding box center [28, 29] width 37 height 28
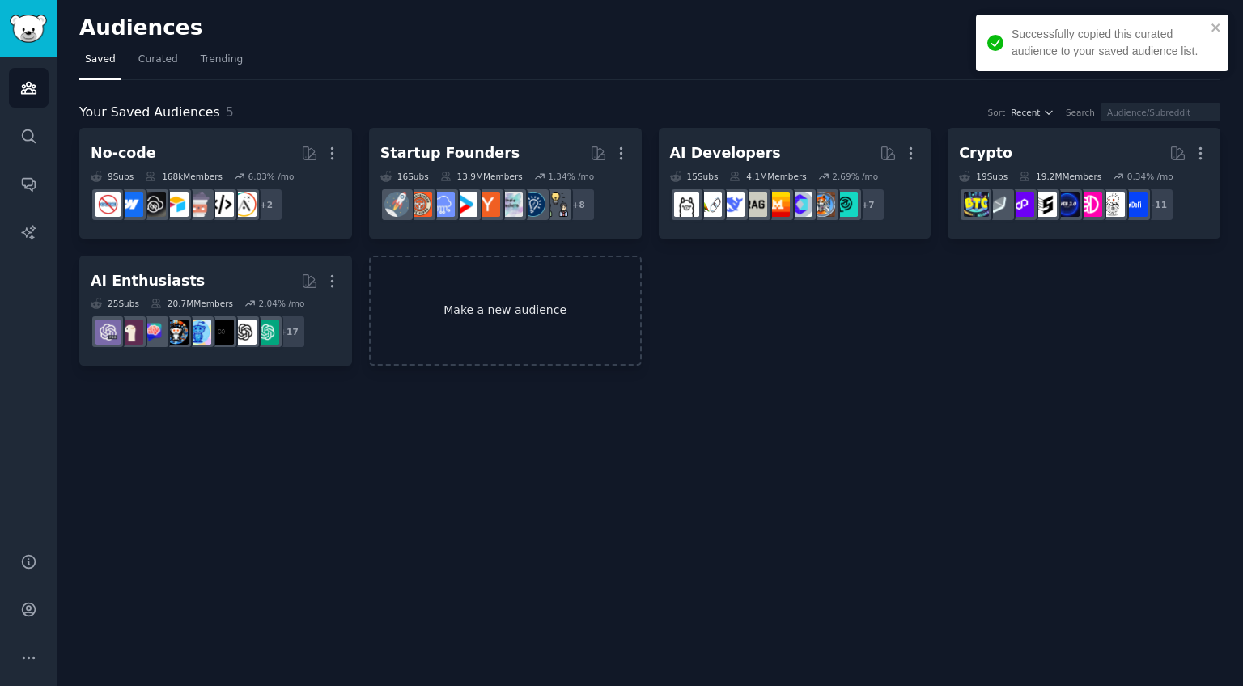
click at [549, 322] on link "Make a new audience" at bounding box center [505, 311] width 273 height 111
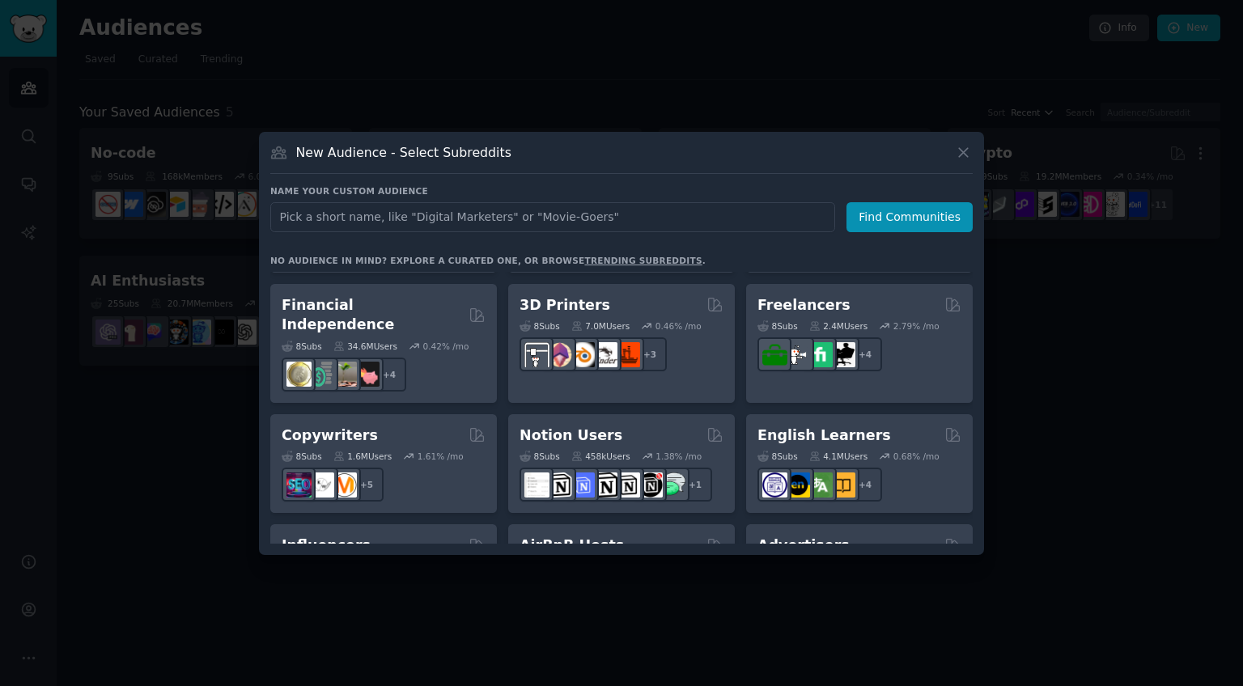
scroll to position [874, 0]
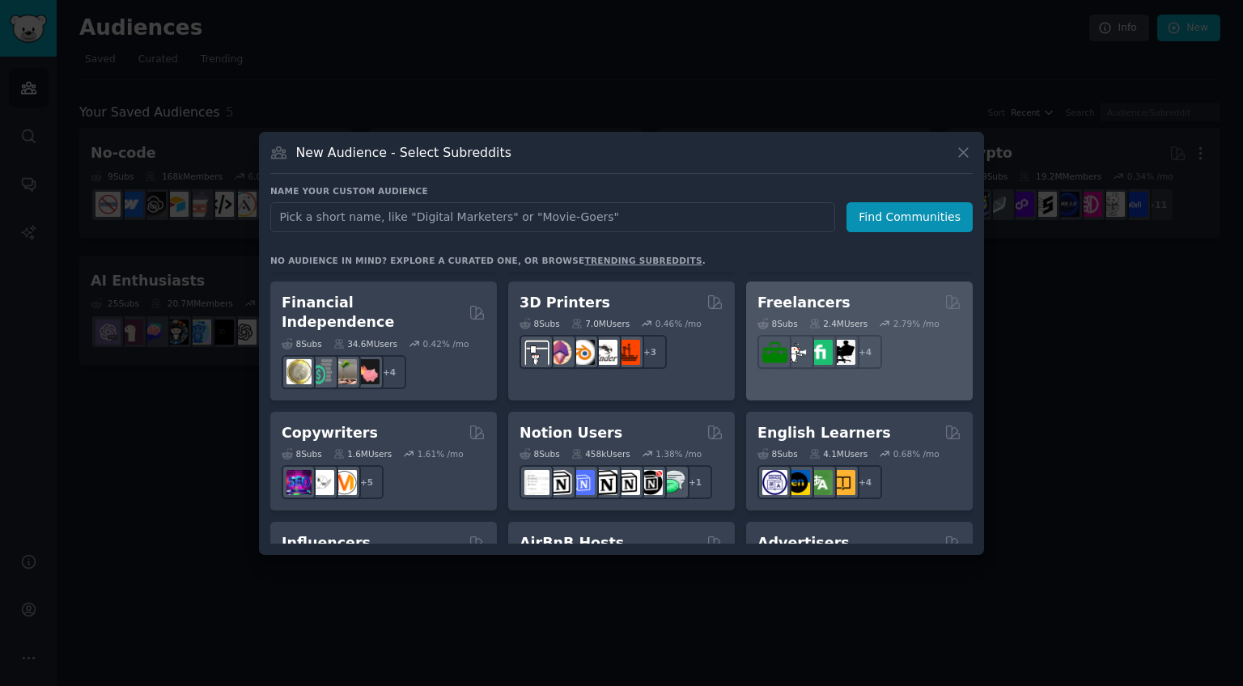
click at [909, 316] on div "8 Sub s 2.4M Users 2.79 % /mo r/Upwork, r/freelanceWriters, r/freelance, r/Work…" at bounding box center [859, 340] width 204 height 57
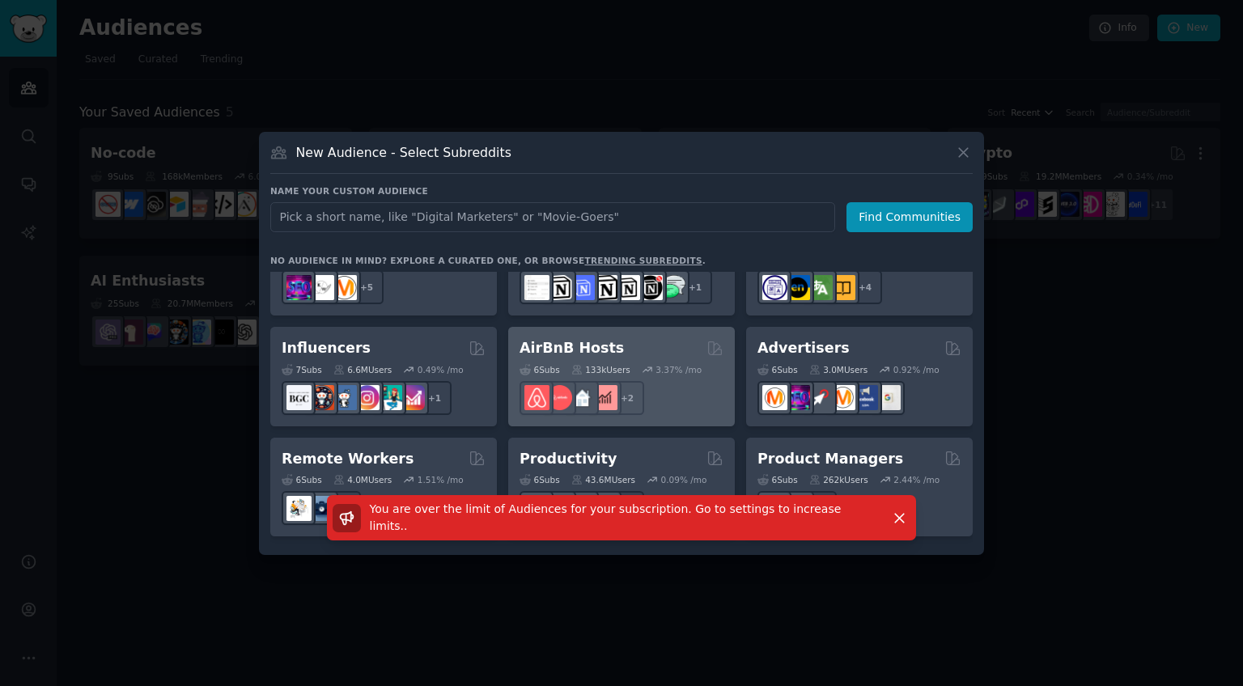
scroll to position [1089, 0]
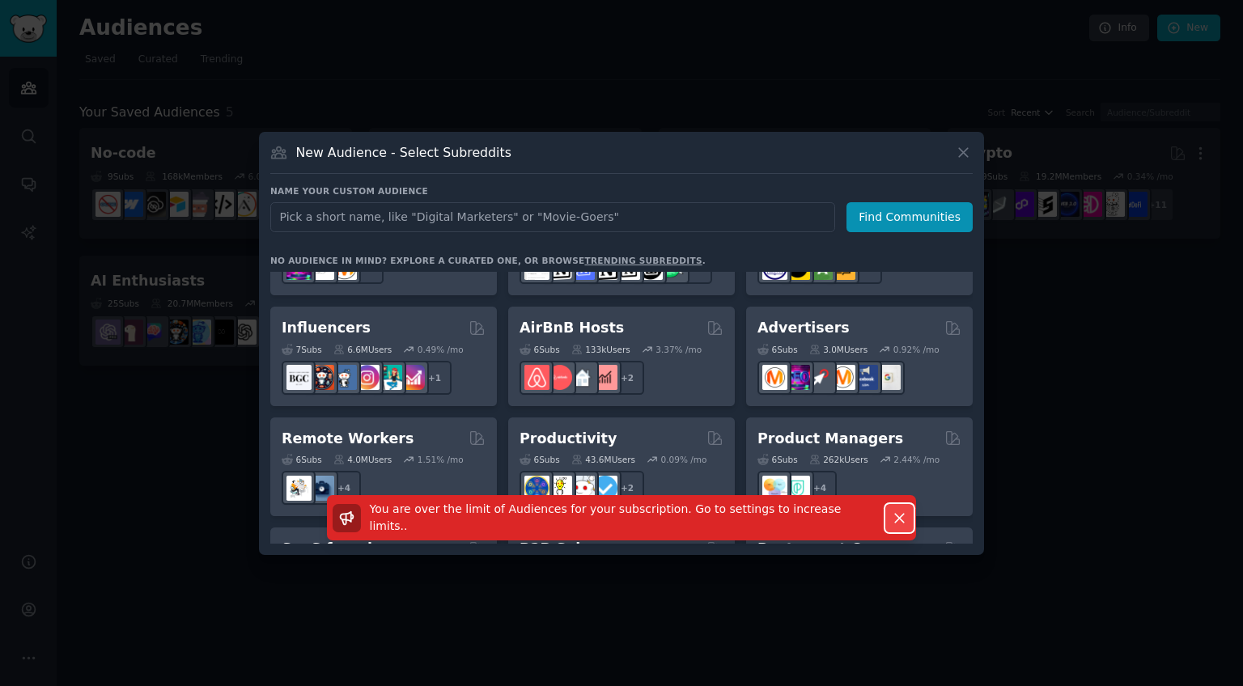
click at [896, 521] on icon "button" at bounding box center [899, 518] width 17 height 17
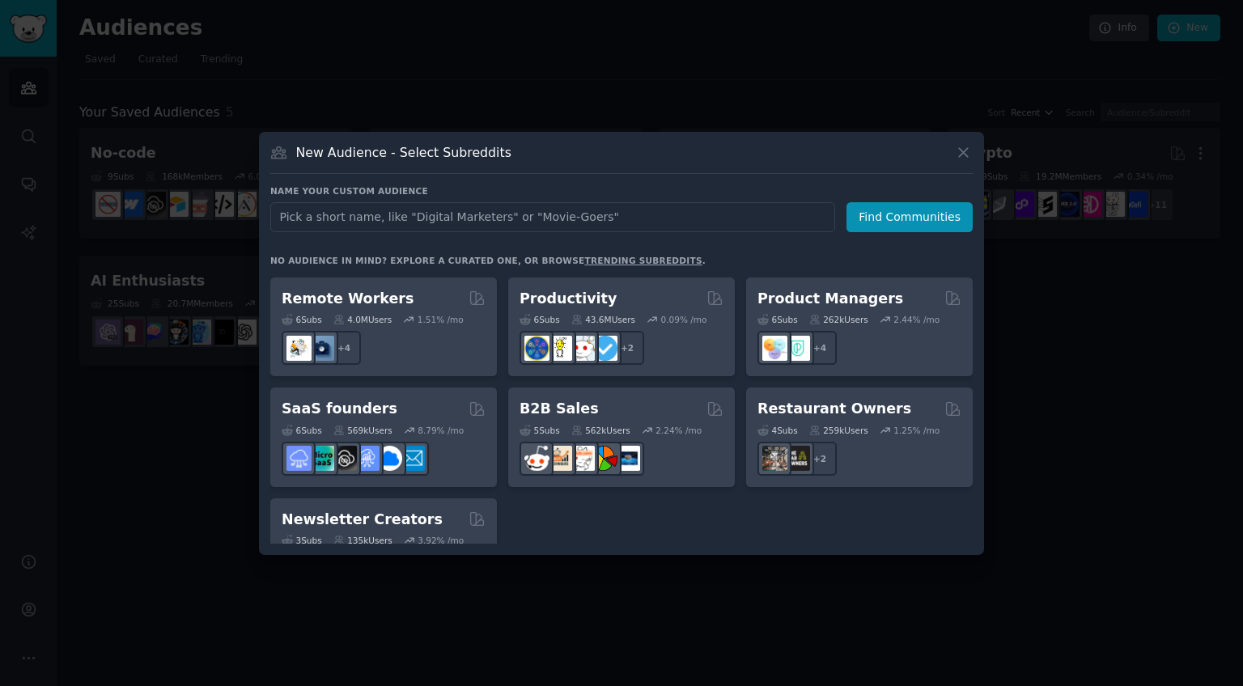
scroll to position [1263, 0]
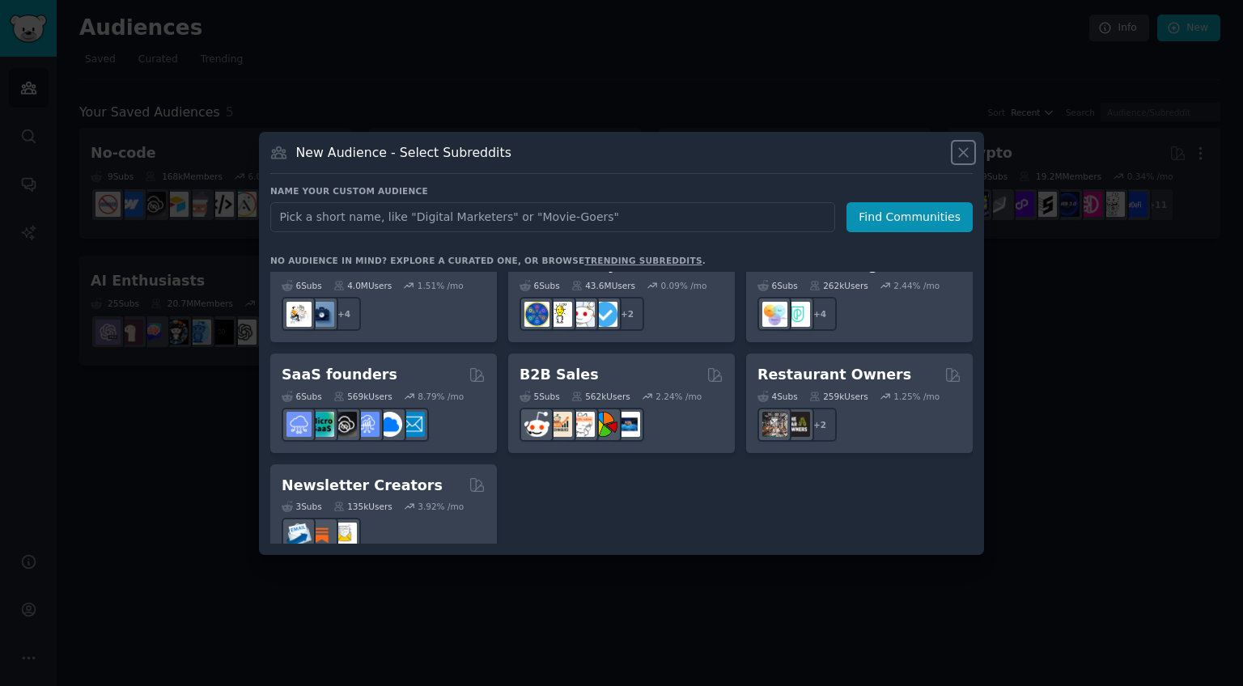
click at [963, 159] on icon at bounding box center [963, 152] width 17 height 17
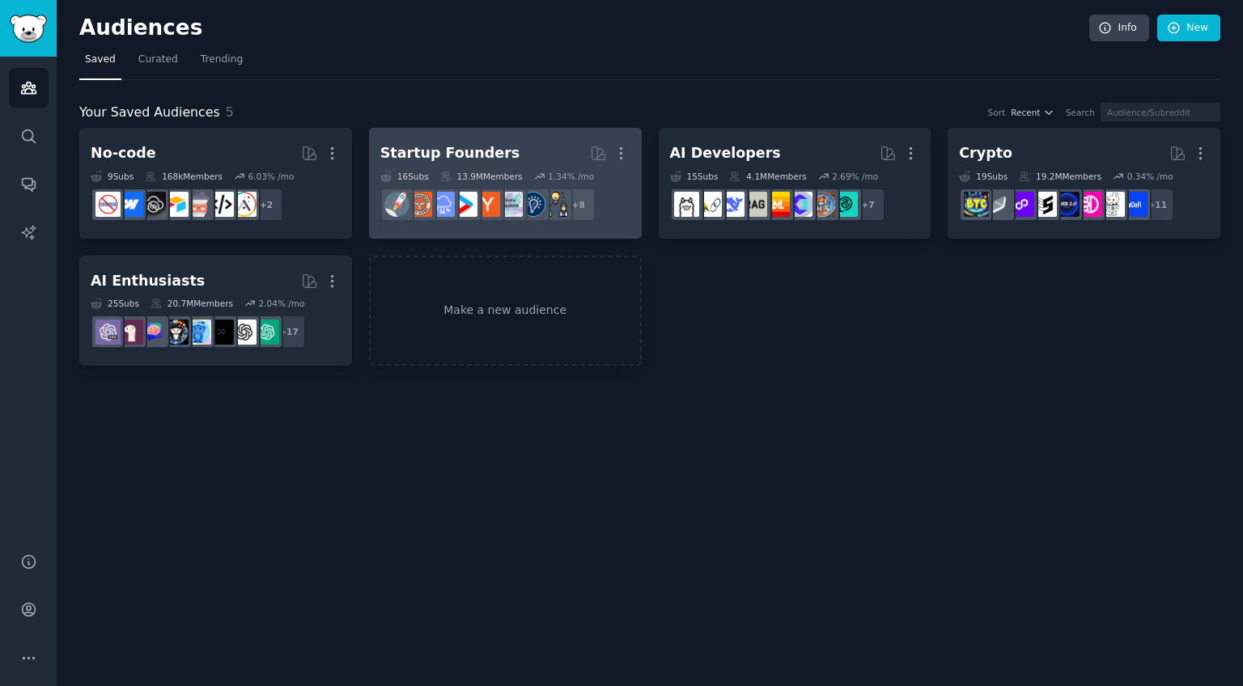
click at [494, 163] on h2 "Startup Founders More" at bounding box center [505, 153] width 250 height 28
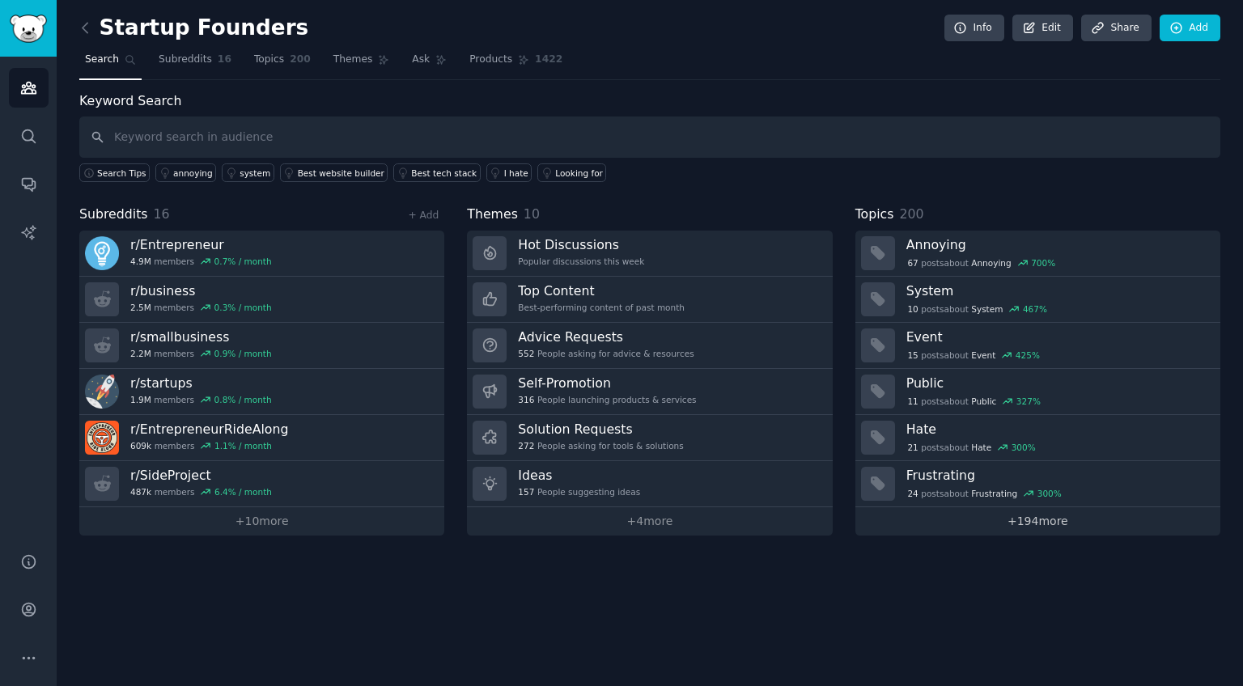
click at [1007, 517] on link "+ 194 more" at bounding box center [1037, 521] width 365 height 28
click at [433, 176] on div "Best tech stack" at bounding box center [444, 172] width 66 height 11
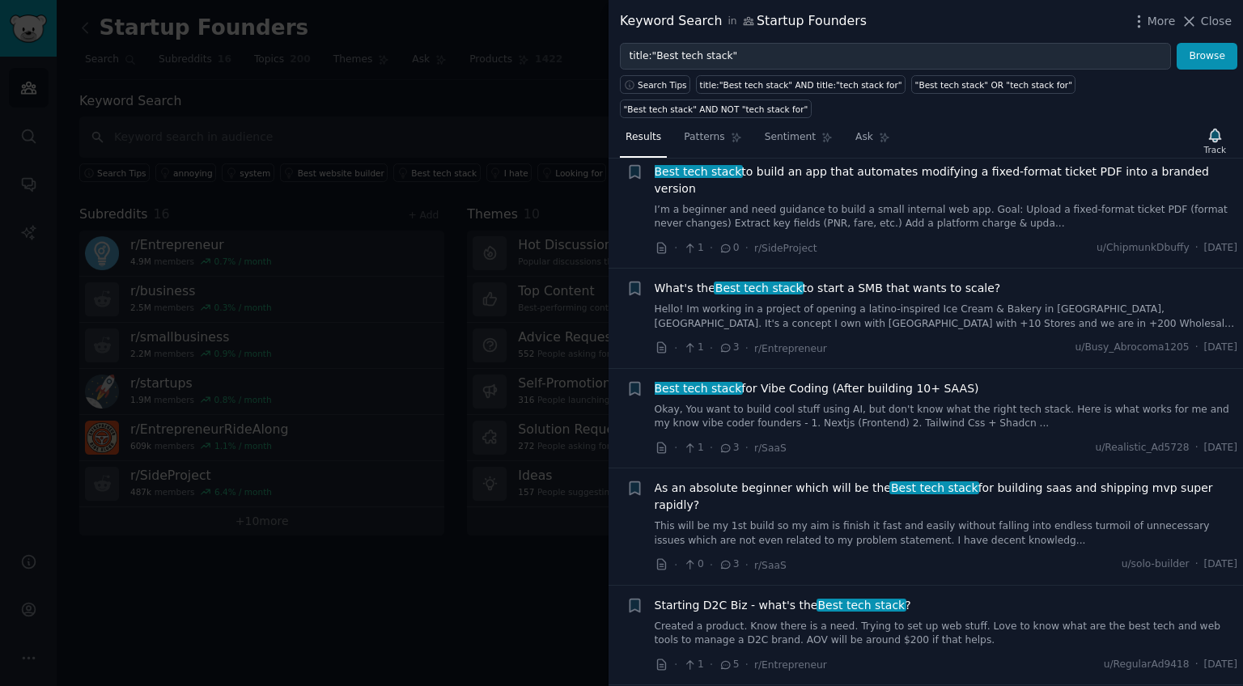
scroll to position [51, 0]
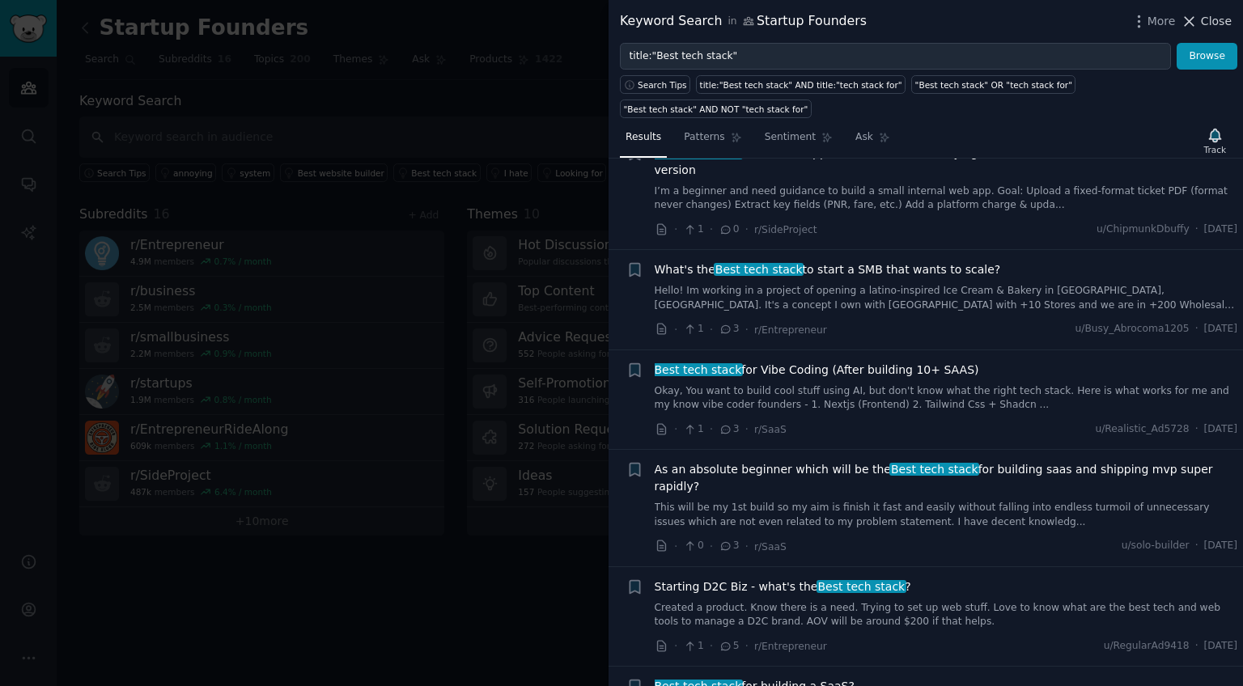
click at [1196, 21] on icon at bounding box center [1188, 21] width 17 height 17
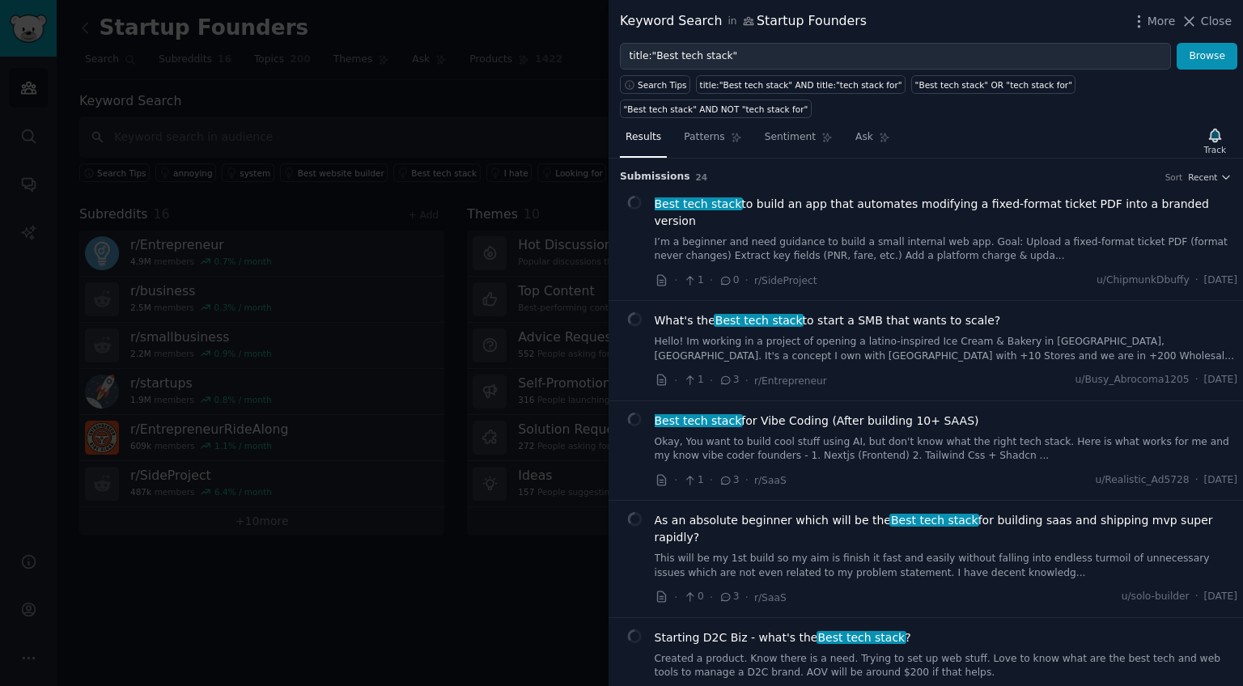
click at [61, 75] on div at bounding box center [621, 343] width 1243 height 686
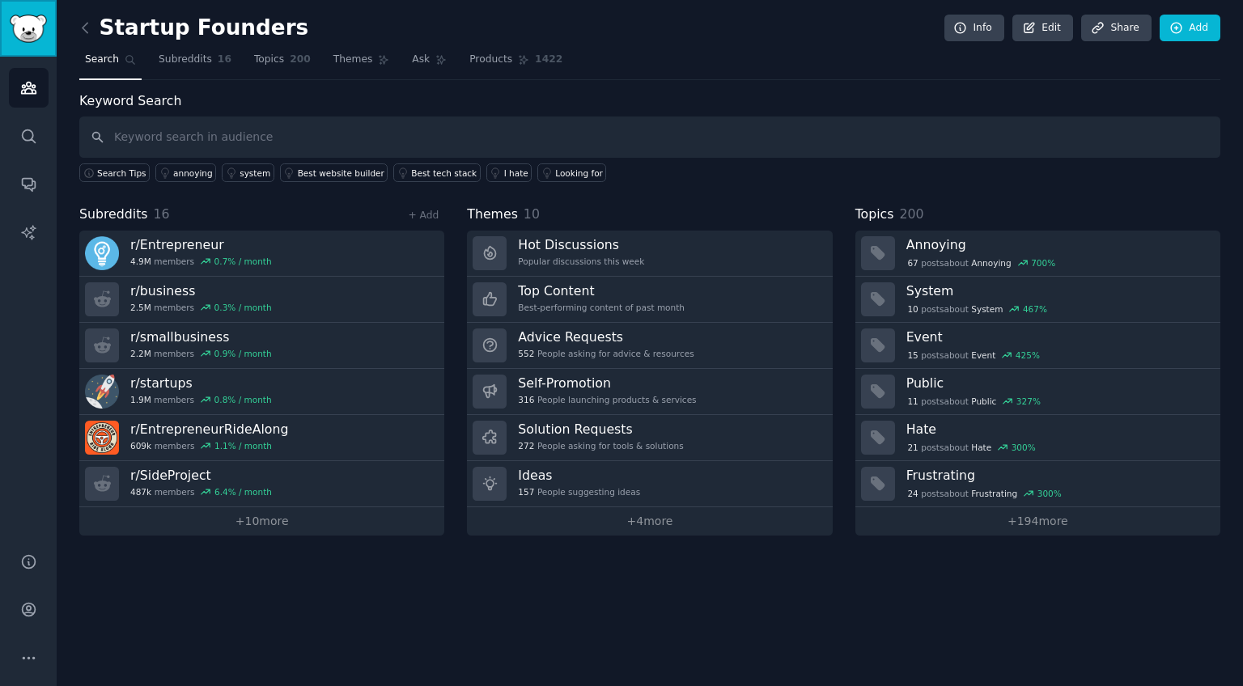
click at [36, 48] on link "Sidebar" at bounding box center [28, 28] width 57 height 57
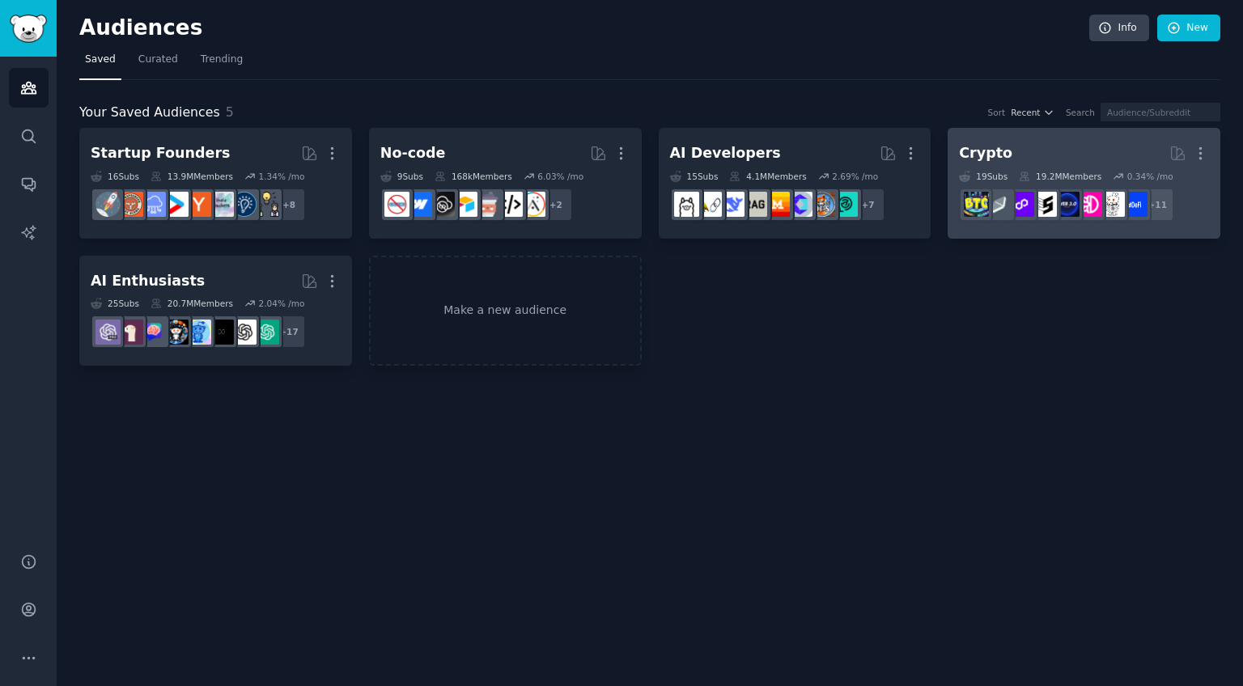
click at [1032, 158] on h2 "Crypto More" at bounding box center [1084, 153] width 250 height 28
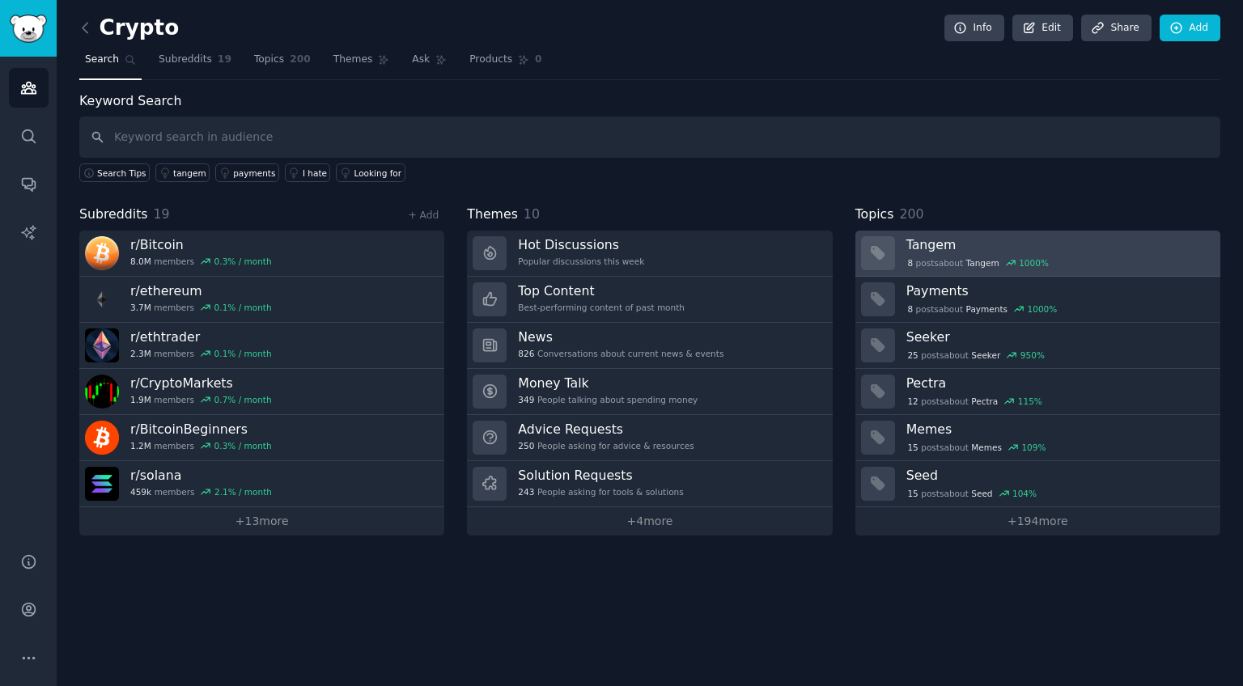
click at [930, 265] on div "8 post s about Tangem 1000 %" at bounding box center [978, 263] width 144 height 15
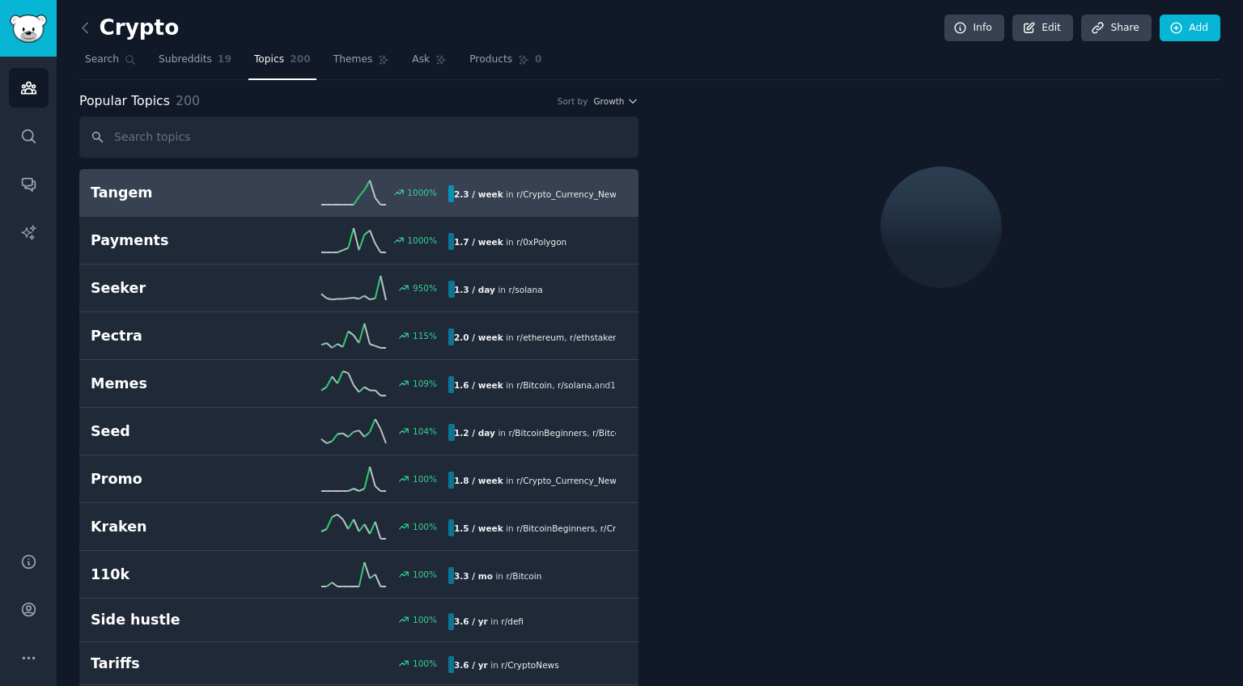
click at [516, 191] on span "r/ Crypto_Currency_News" at bounding box center [568, 194] width 104 height 10
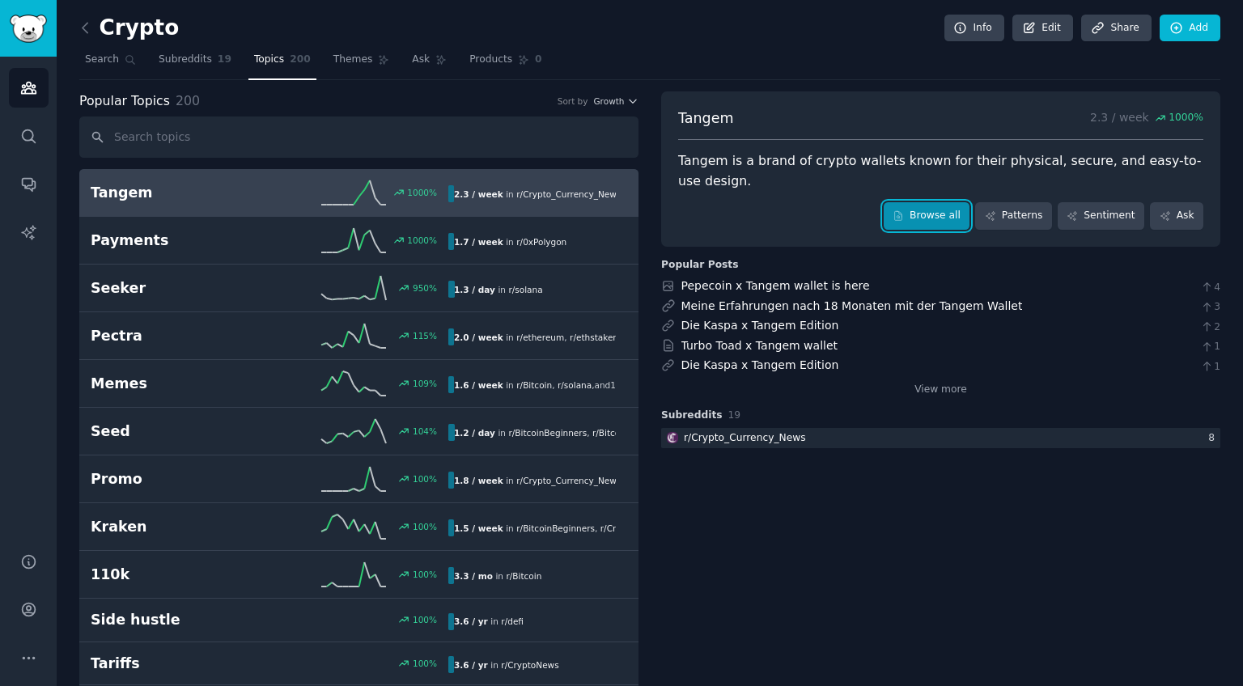
click at [956, 222] on link "Browse all" at bounding box center [927, 216] width 87 height 28
